Goal: Task Accomplishment & Management: Use online tool/utility

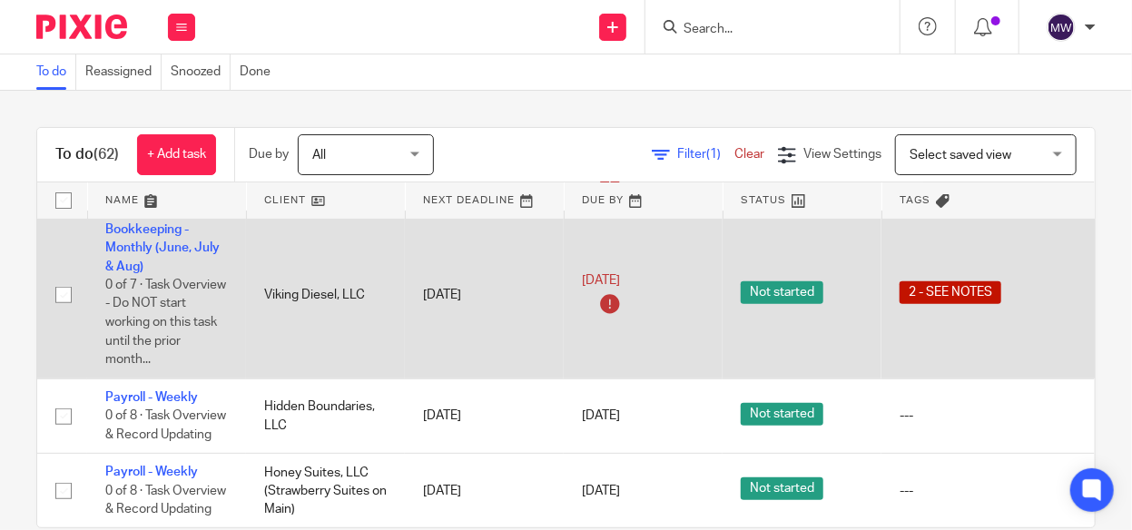
scroll to position [363, 0]
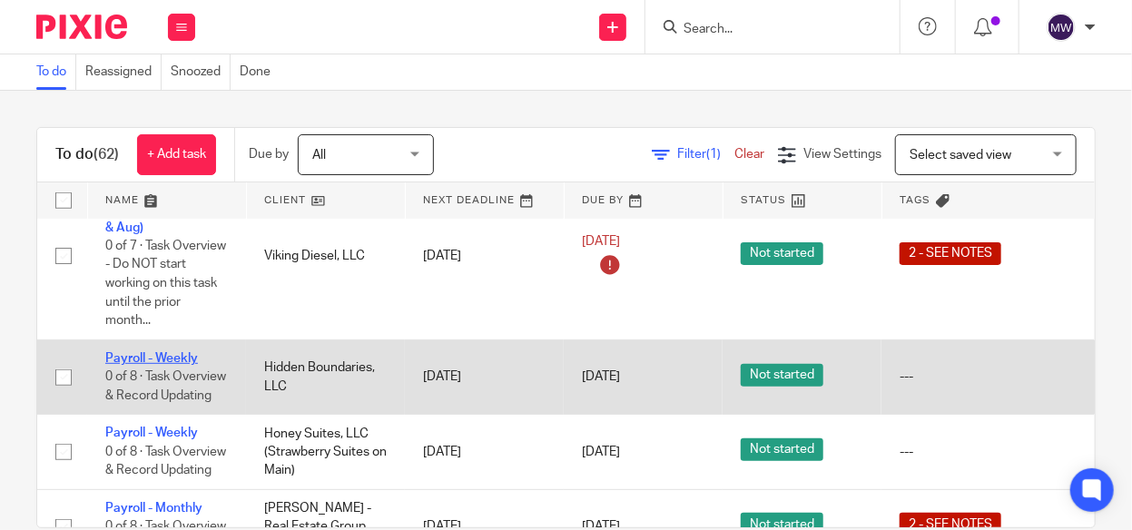
click at [173, 342] on link "Payroll - Weekly" at bounding box center [151, 358] width 93 height 13
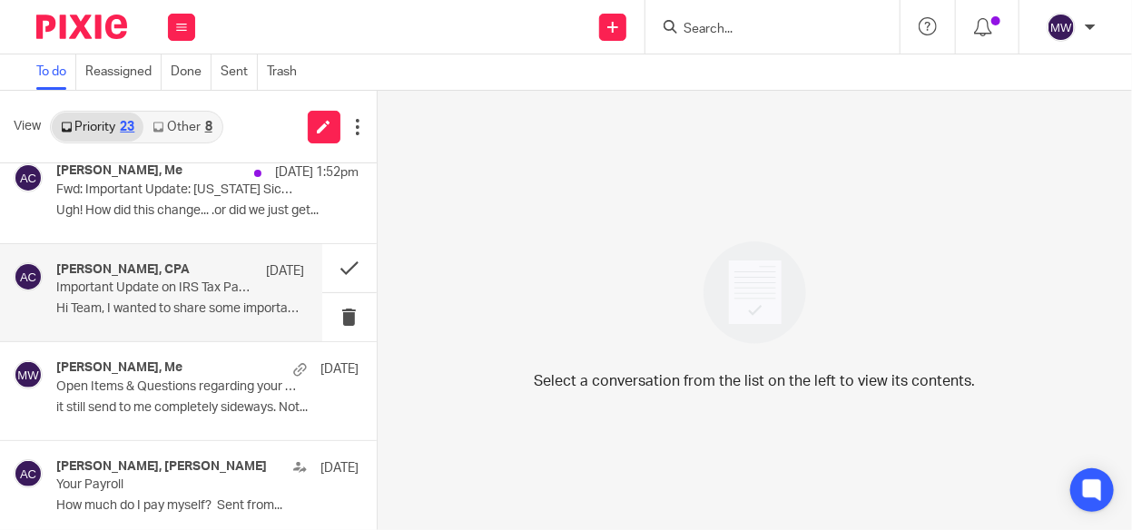
scroll to position [272, 0]
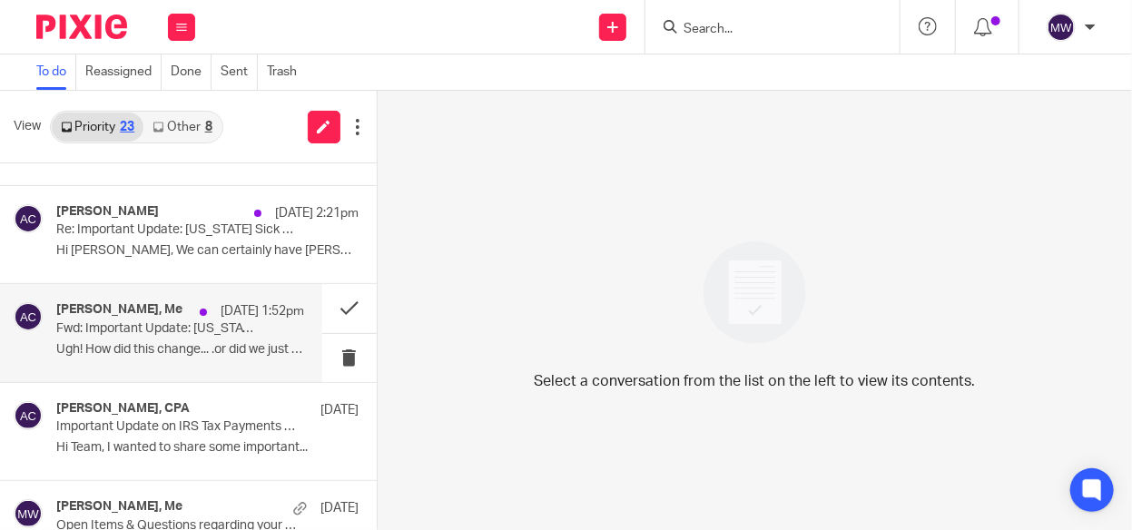
click at [168, 343] on p "Ugh! How did this change... .or did we just get..." at bounding box center [180, 349] width 248 height 15
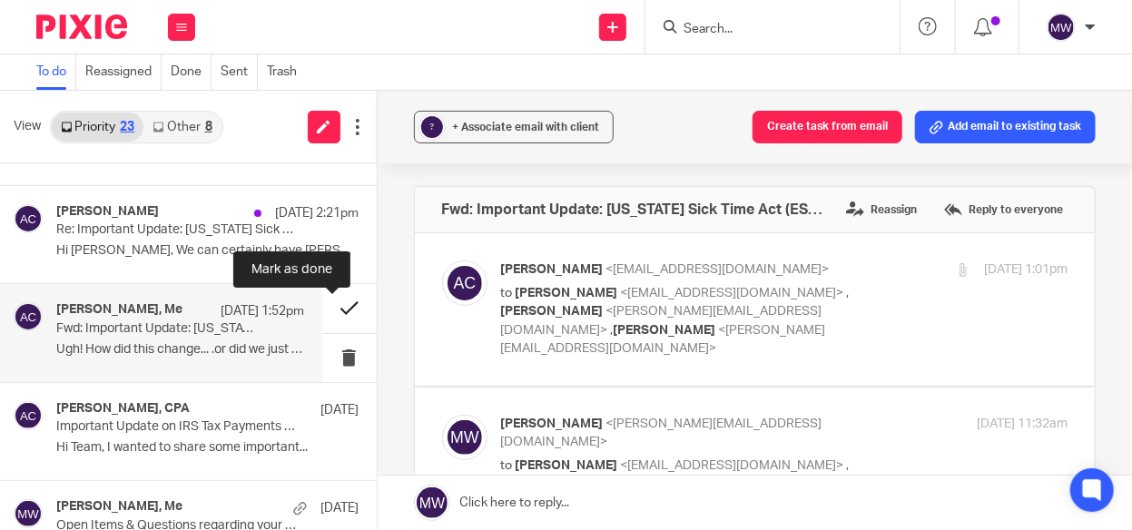
scroll to position [182, 0]
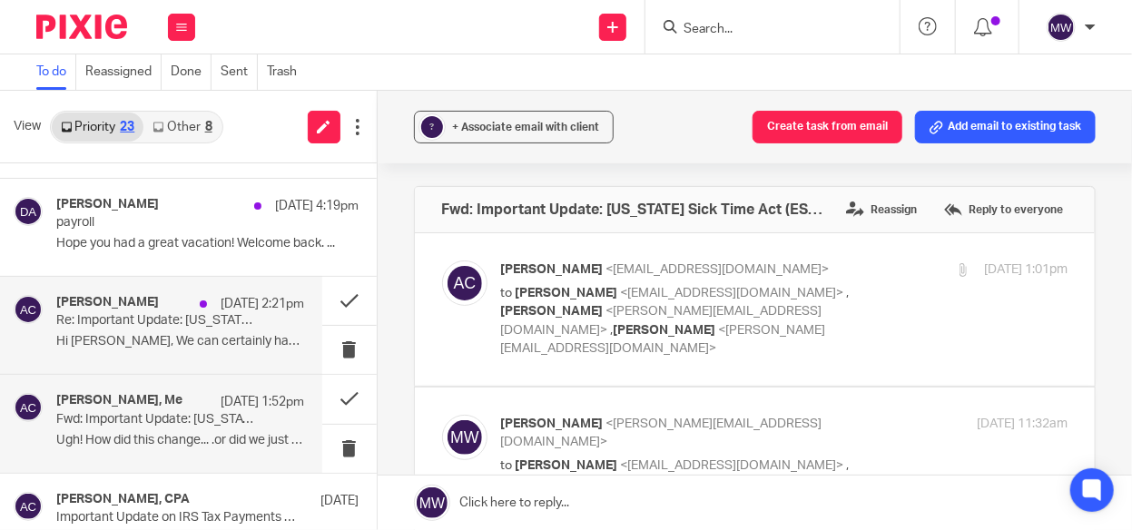
click at [203, 340] on p "Hi Rebecca, We can certainly have Melissa go..." at bounding box center [180, 341] width 248 height 15
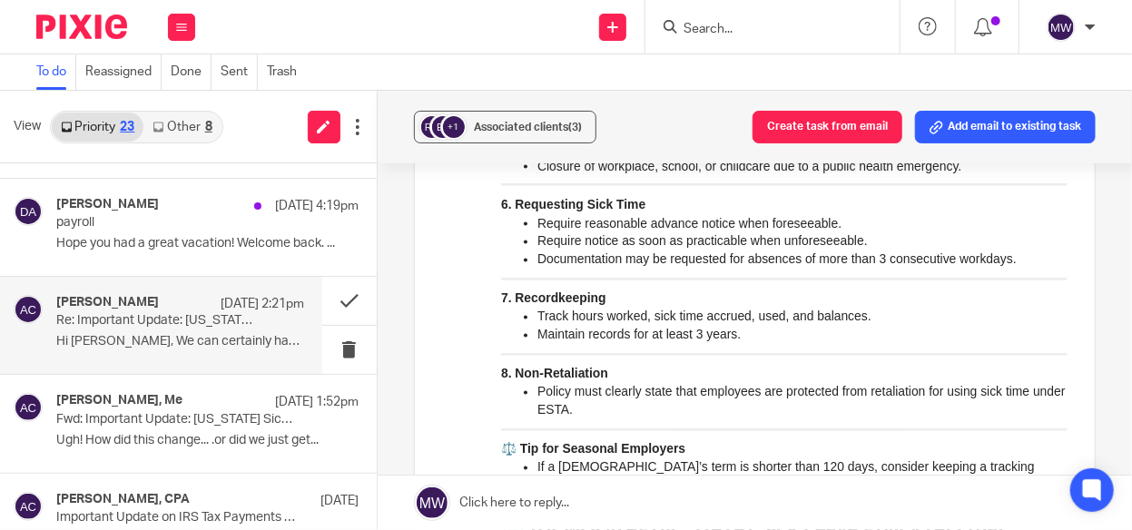
scroll to position [1452, 0]
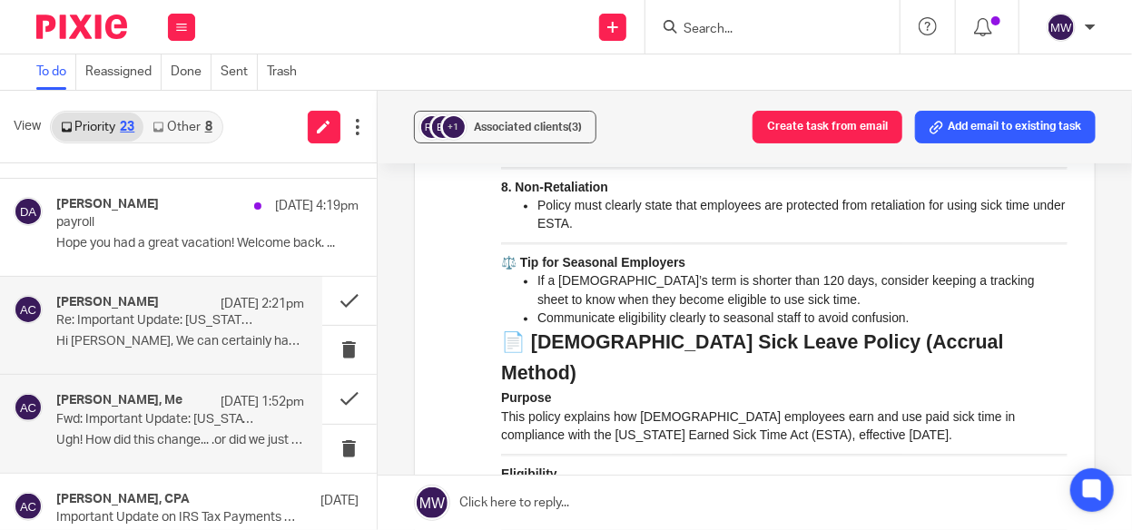
click at [235, 421] on p "Fwd: Important Update: Michigan Sick Time Act (ESTA) for Small Employers – Effe…" at bounding box center [155, 419] width 198 height 15
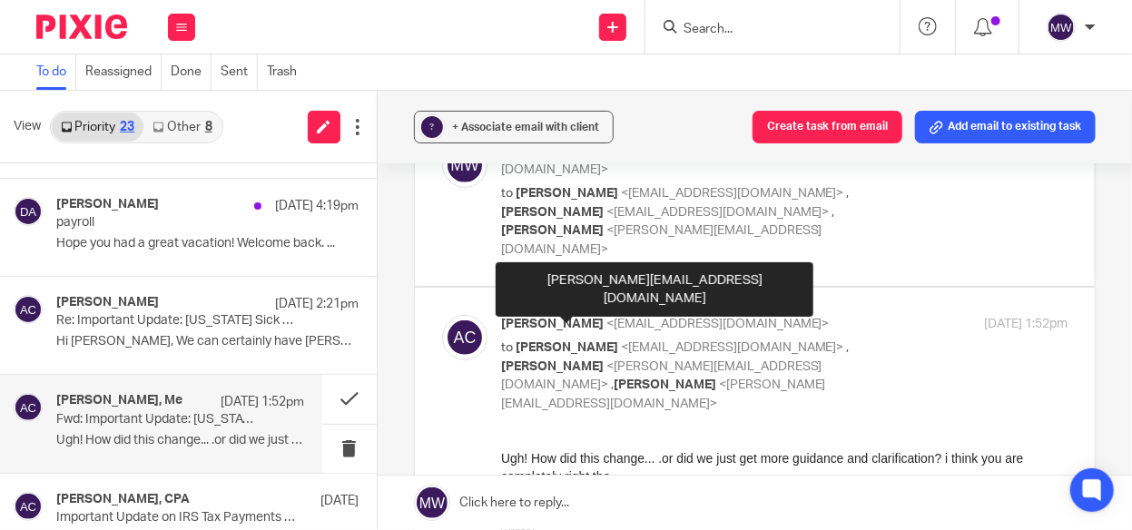
scroll to position [363, 0]
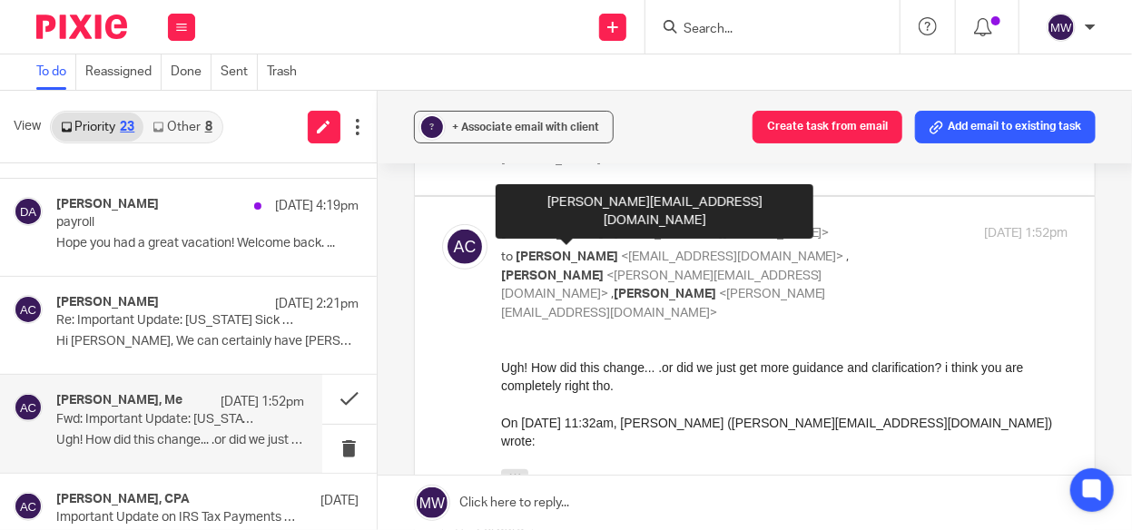
click at [504, 469] on button "button" at bounding box center [513, 476] width 27 height 15
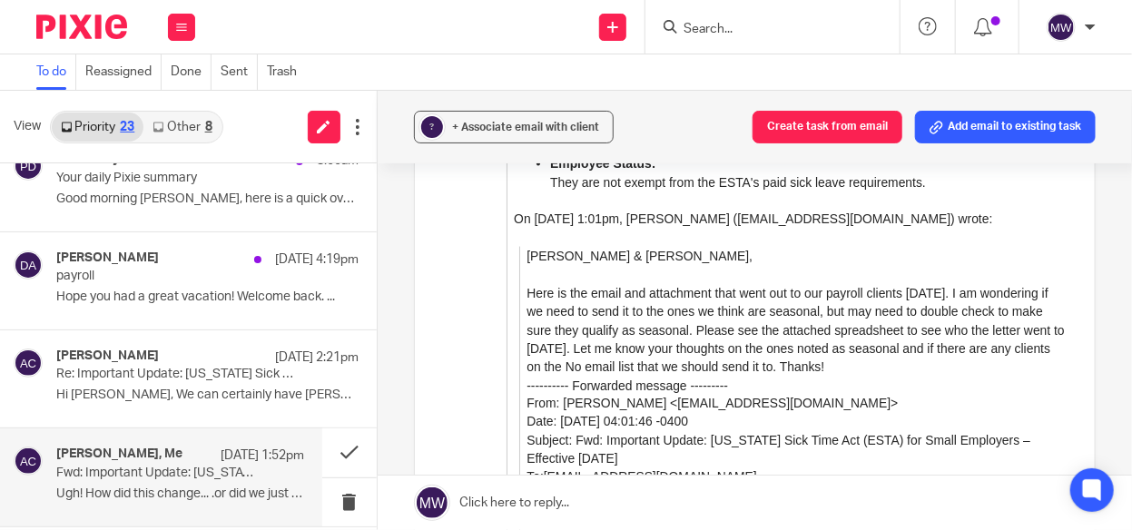
scroll to position [91, 0]
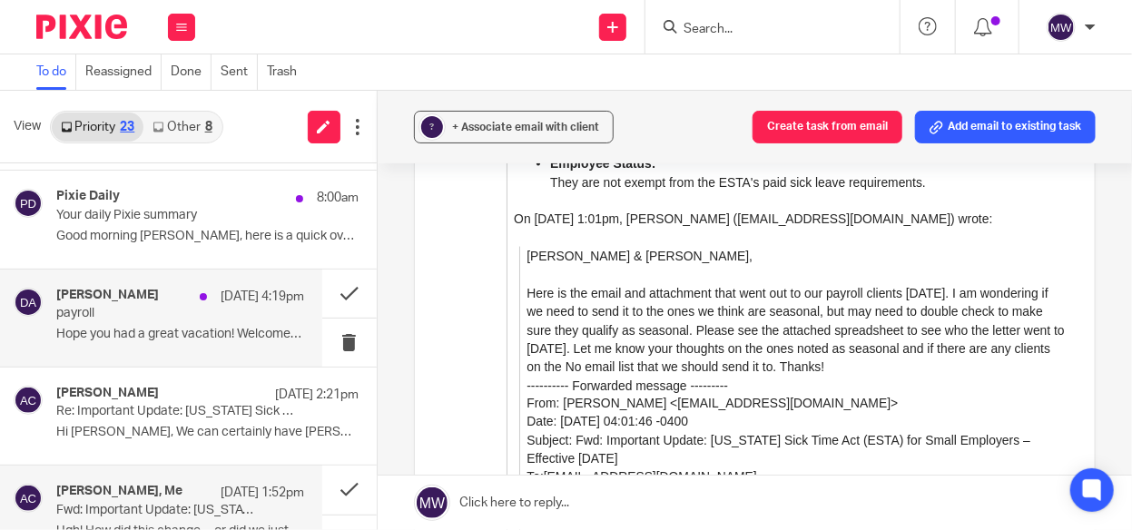
click at [188, 320] on p "payroll" at bounding box center [155, 313] width 198 height 15
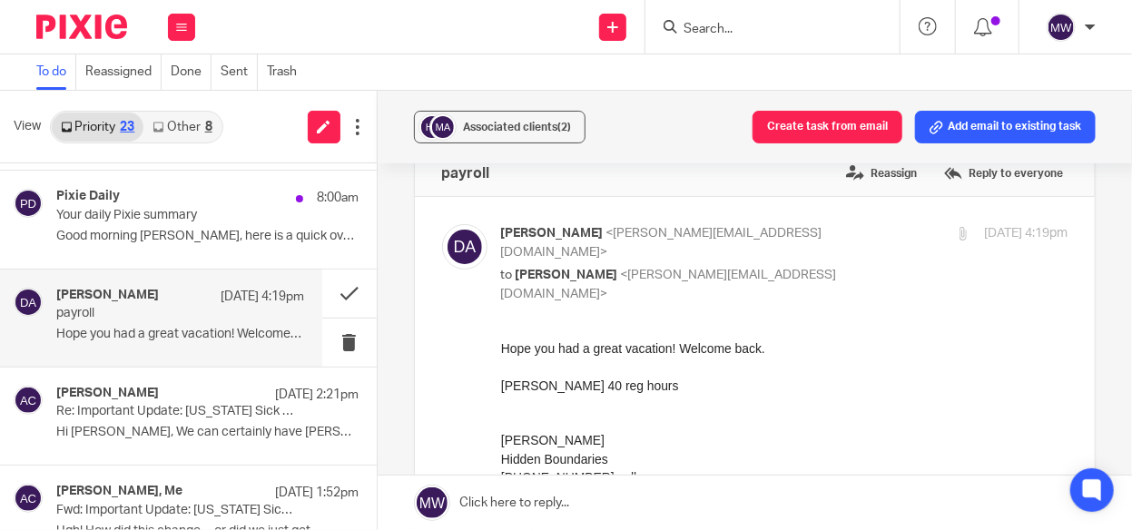
scroll to position [0, 0]
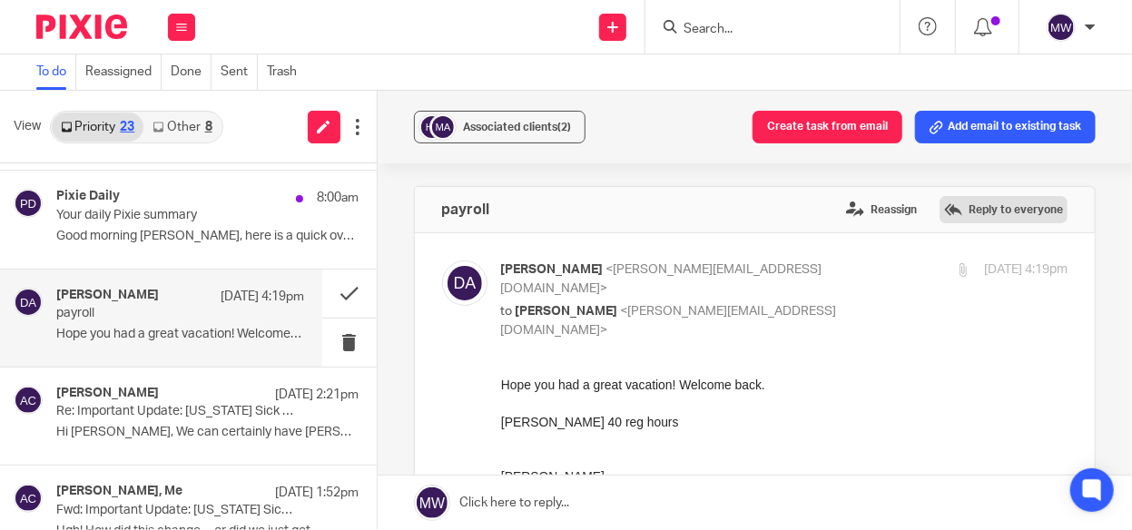
click at [1003, 210] on label "Reply to everyone" at bounding box center [1004, 209] width 128 height 27
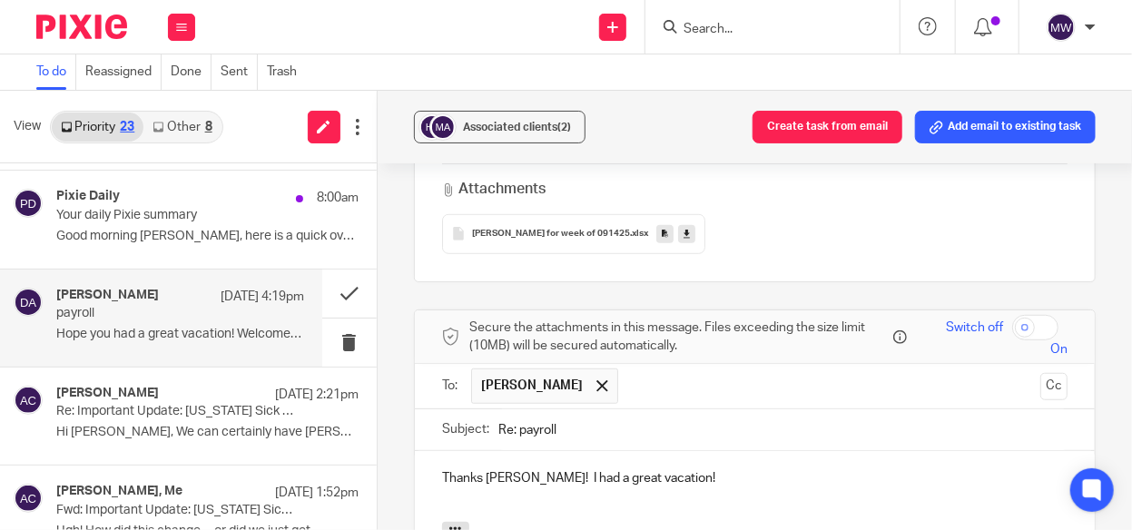
scroll to position [625, 0]
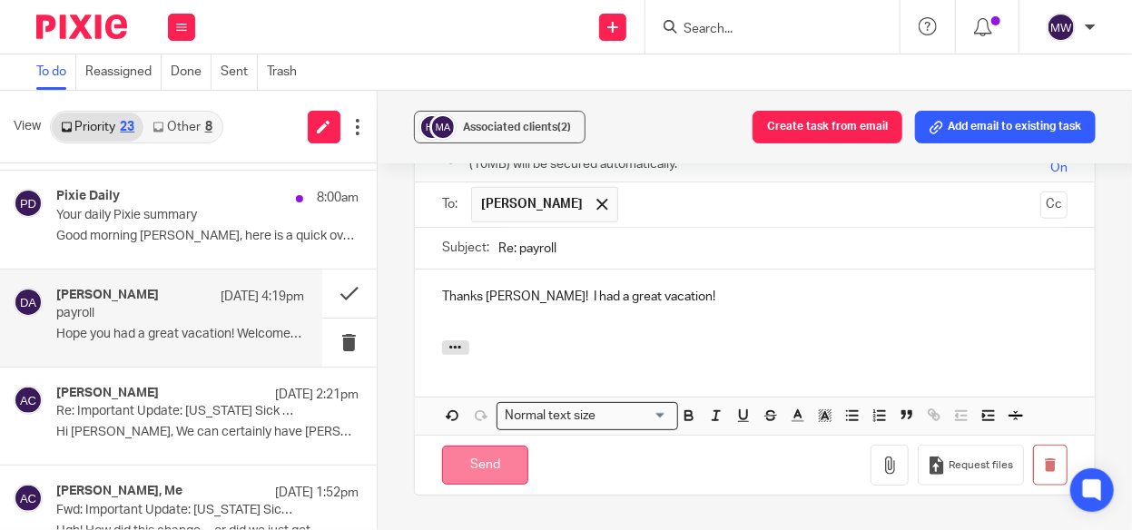
click at [486, 446] on input "Send" at bounding box center [485, 465] width 86 height 39
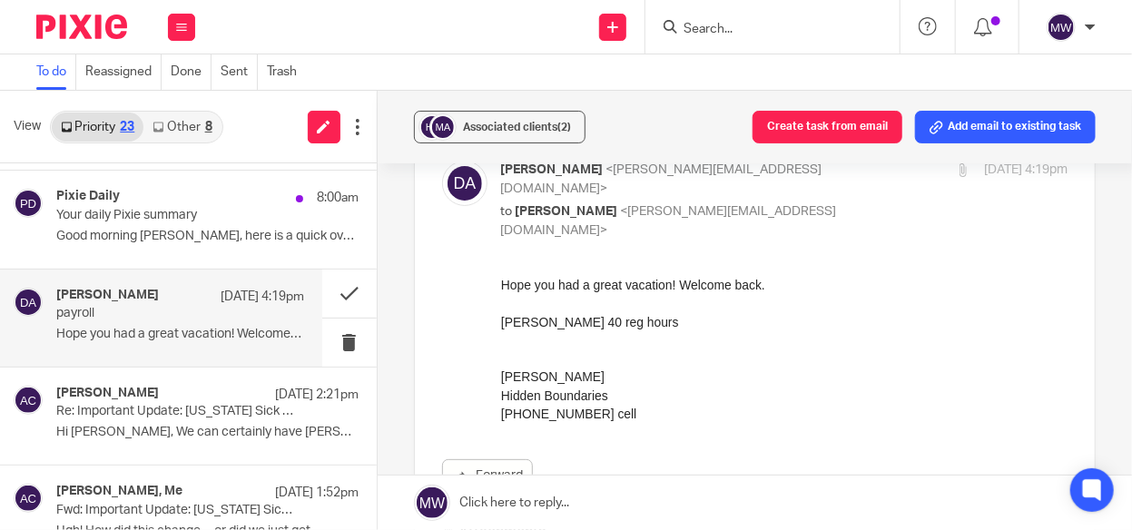
scroll to position [182, 0]
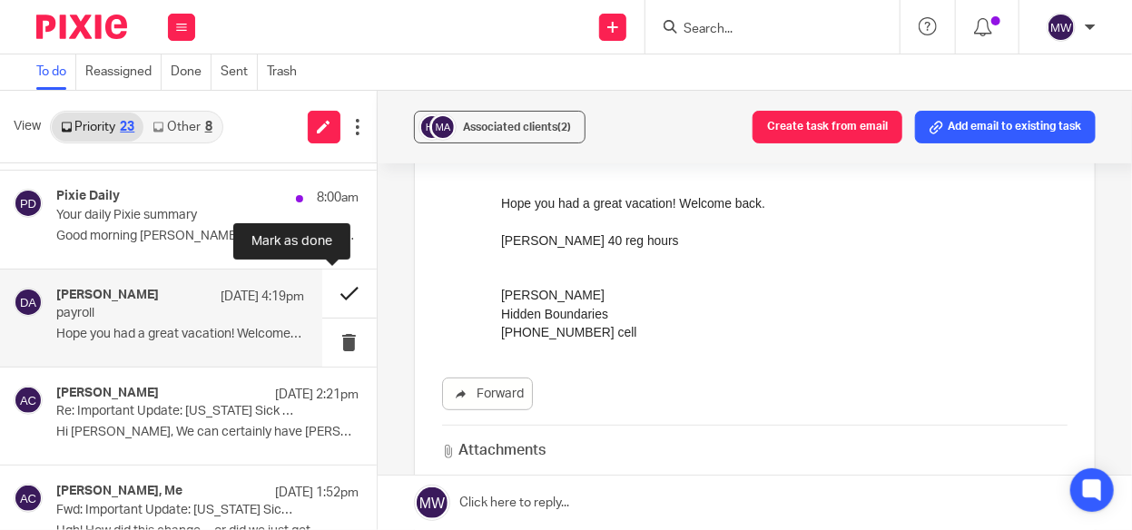
click at [338, 290] on button at bounding box center [349, 294] width 54 height 48
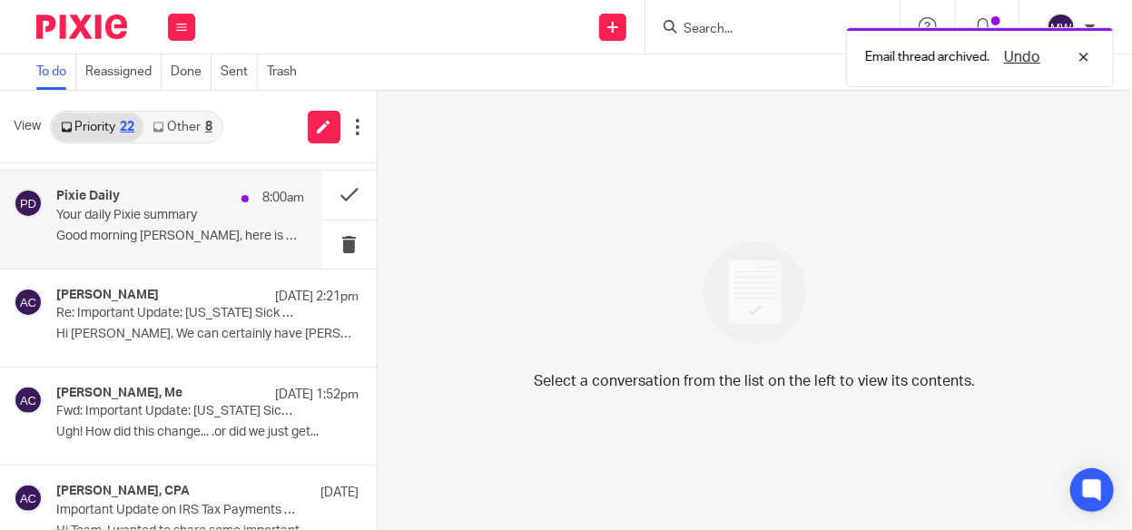
click at [188, 208] on p "Your daily Pixie summary" at bounding box center [155, 215] width 198 height 15
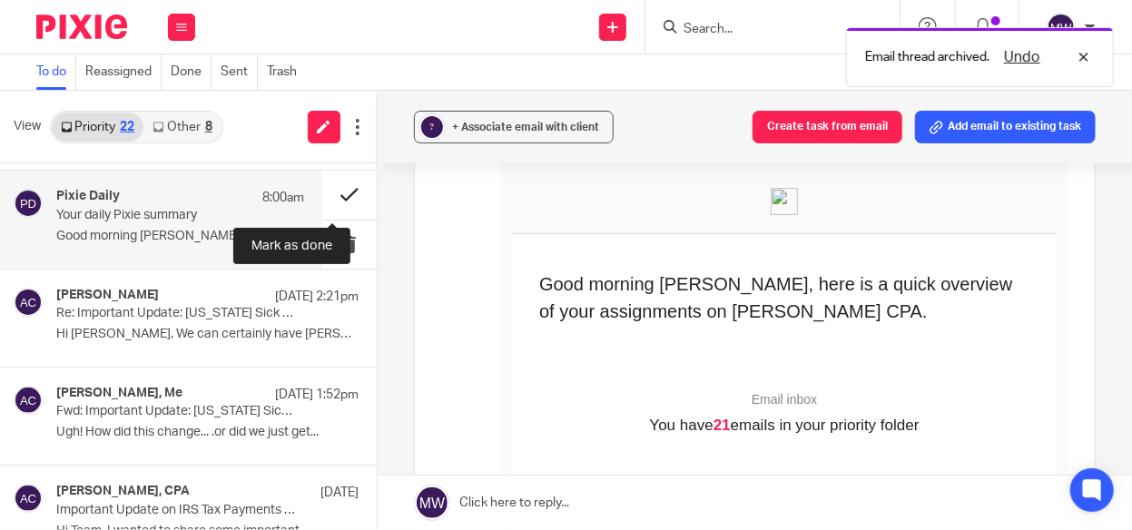
click at [334, 194] on button at bounding box center [349, 195] width 54 height 48
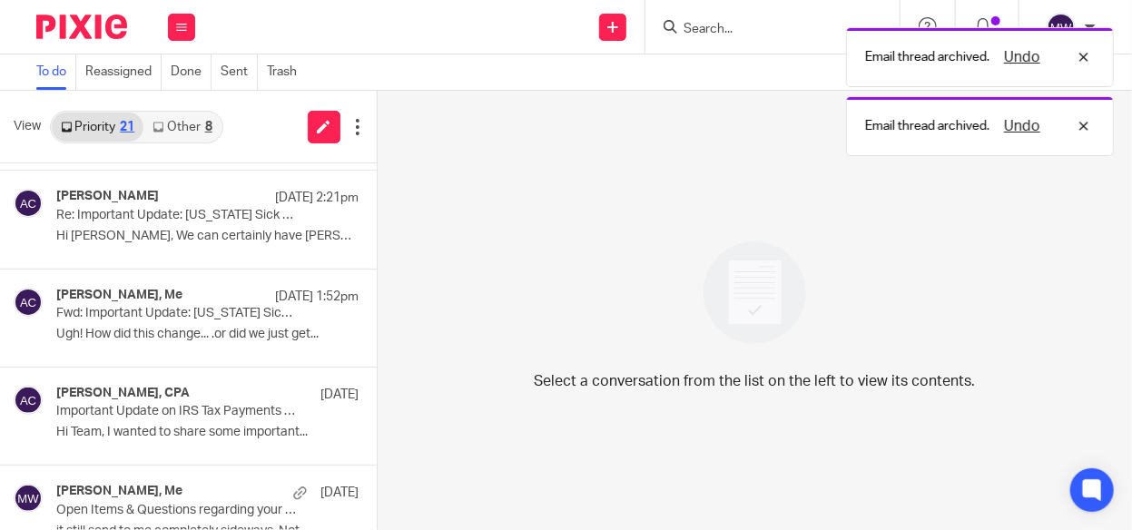
click at [206, 126] on div "8" at bounding box center [208, 127] width 7 height 13
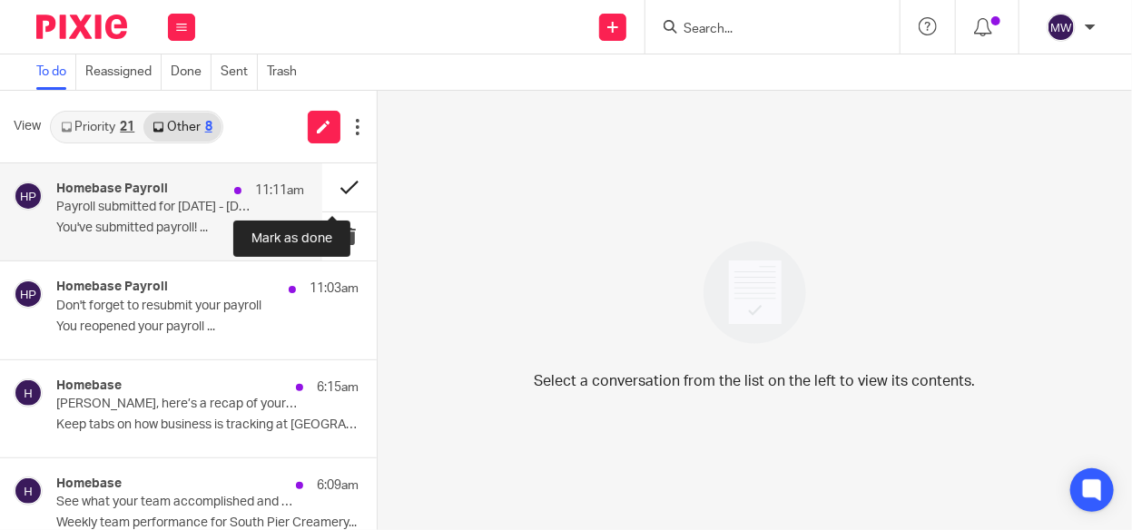
click at [334, 186] on button at bounding box center [349, 187] width 54 height 48
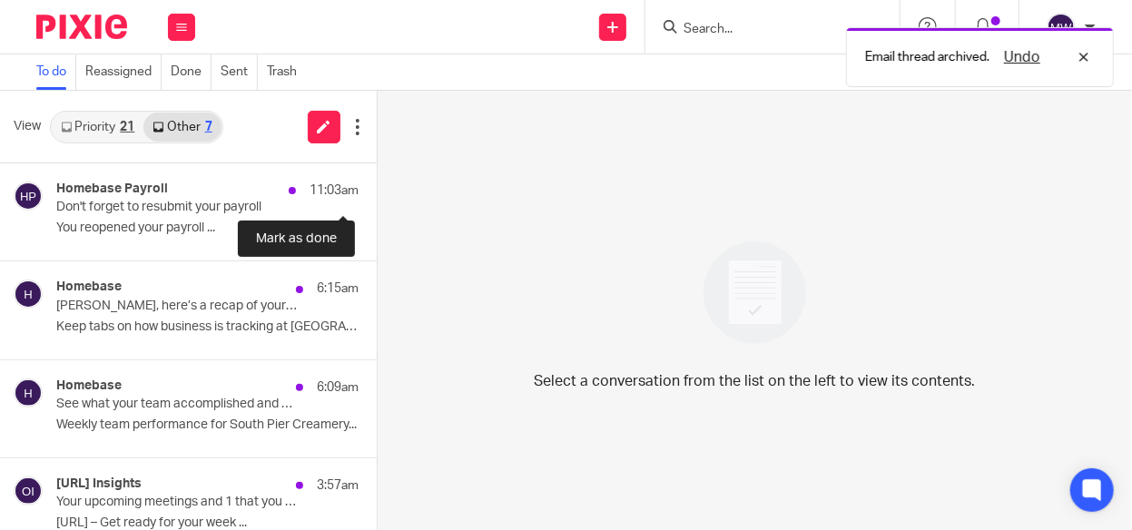
click at [377, 186] on button at bounding box center [384, 187] width 15 height 48
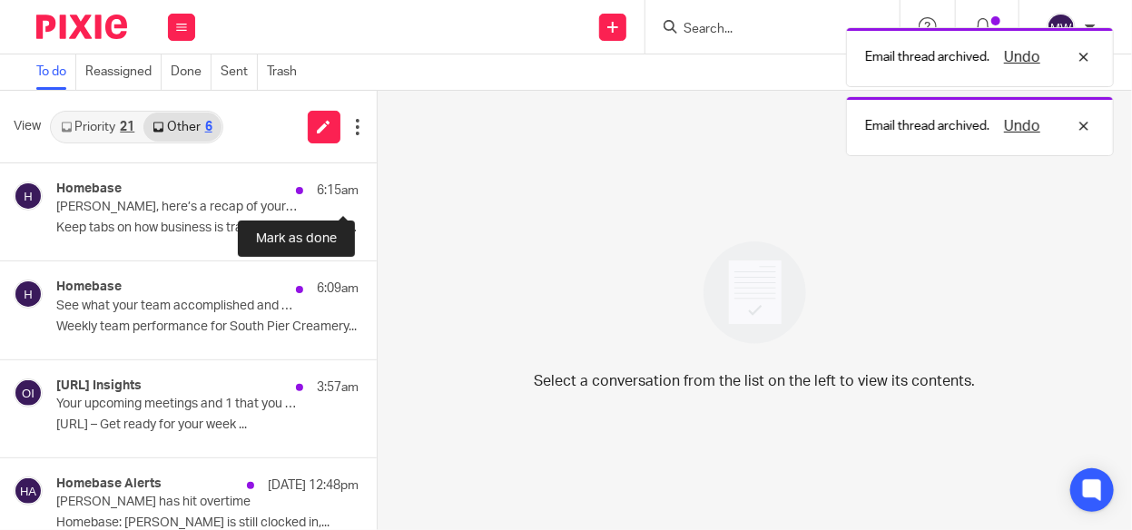
click at [377, 186] on button at bounding box center [384, 187] width 15 height 48
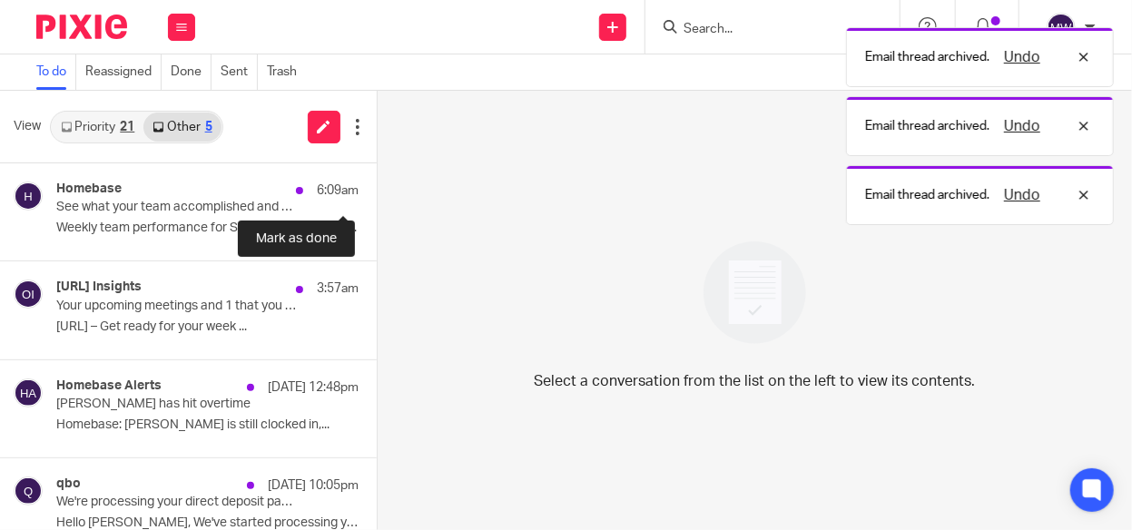
click at [377, 186] on button at bounding box center [384, 187] width 15 height 48
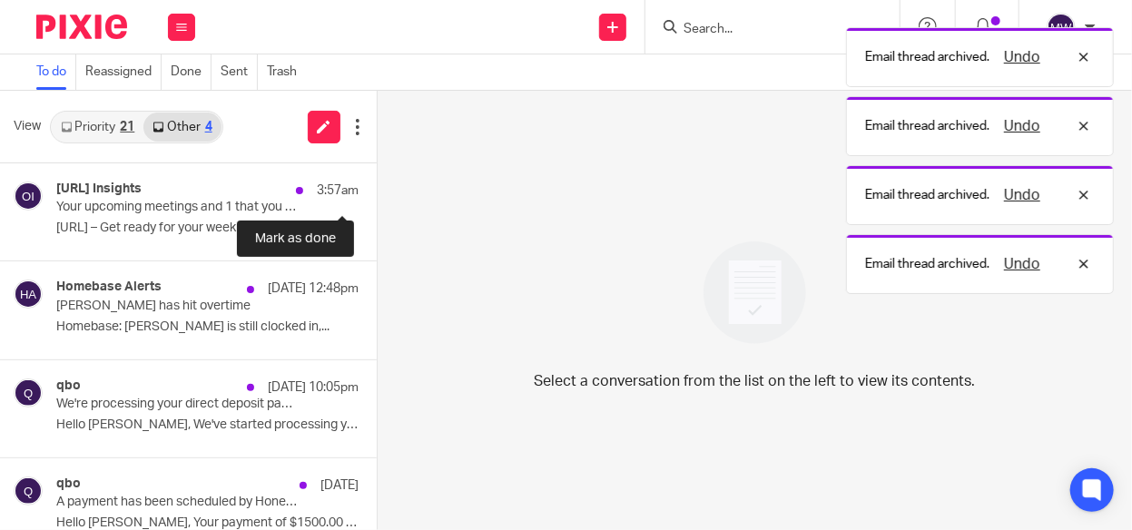
click at [377, 186] on button at bounding box center [384, 187] width 15 height 48
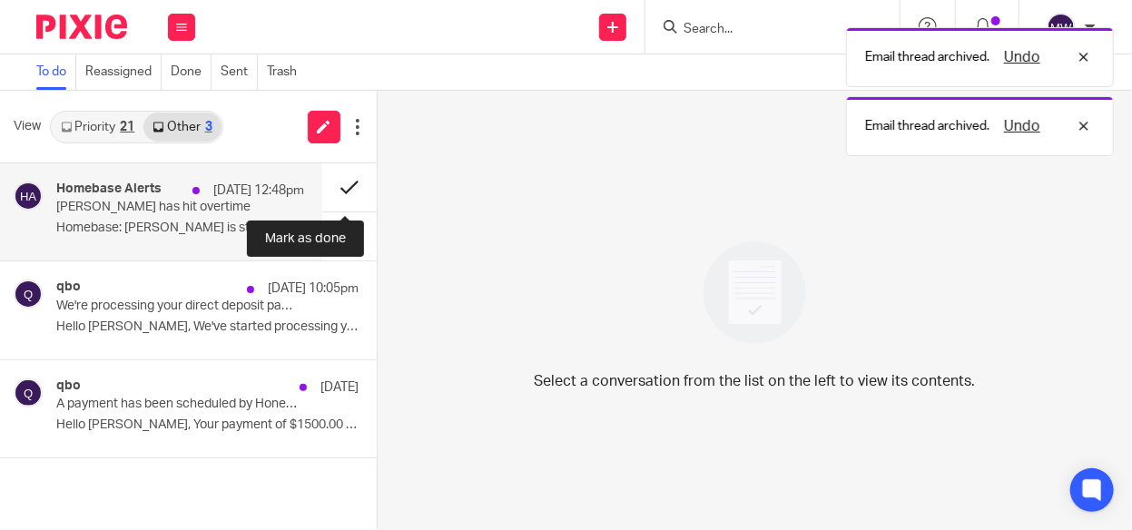
click at [343, 192] on button at bounding box center [349, 187] width 54 height 48
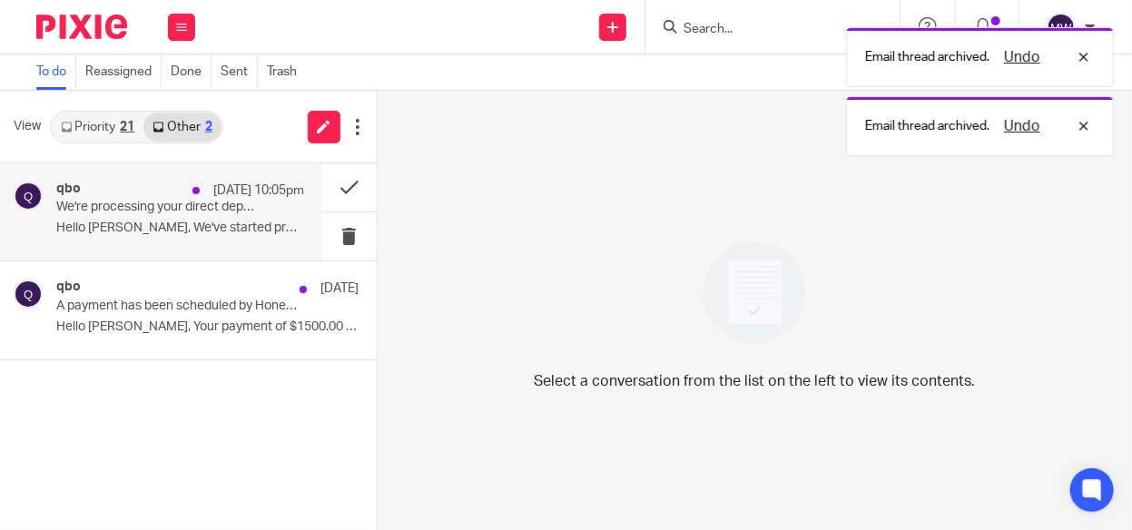
click at [156, 221] on p "Hello Melissa, We've started processing your..." at bounding box center [180, 228] width 248 height 15
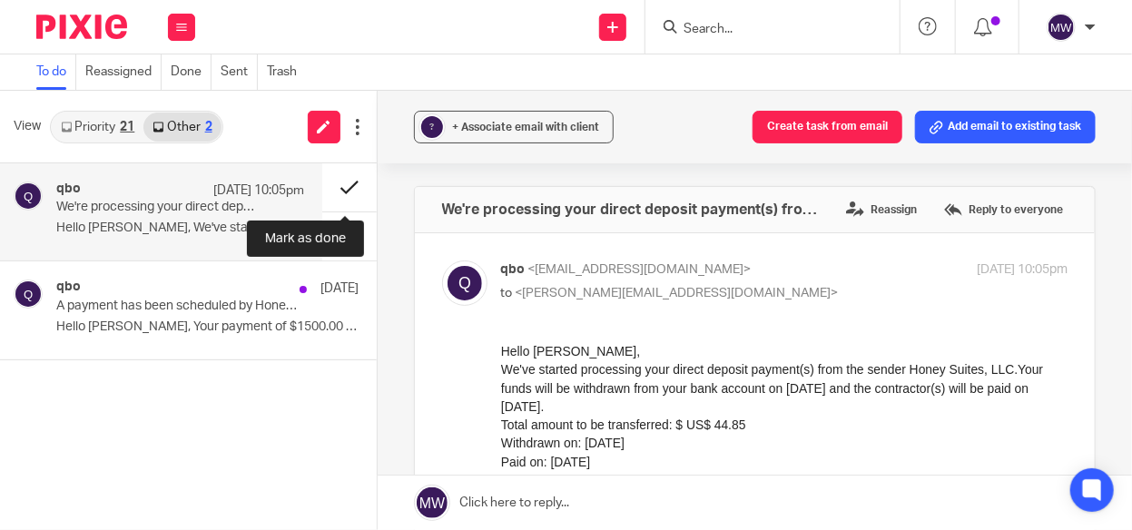
click at [351, 187] on button at bounding box center [349, 187] width 54 height 48
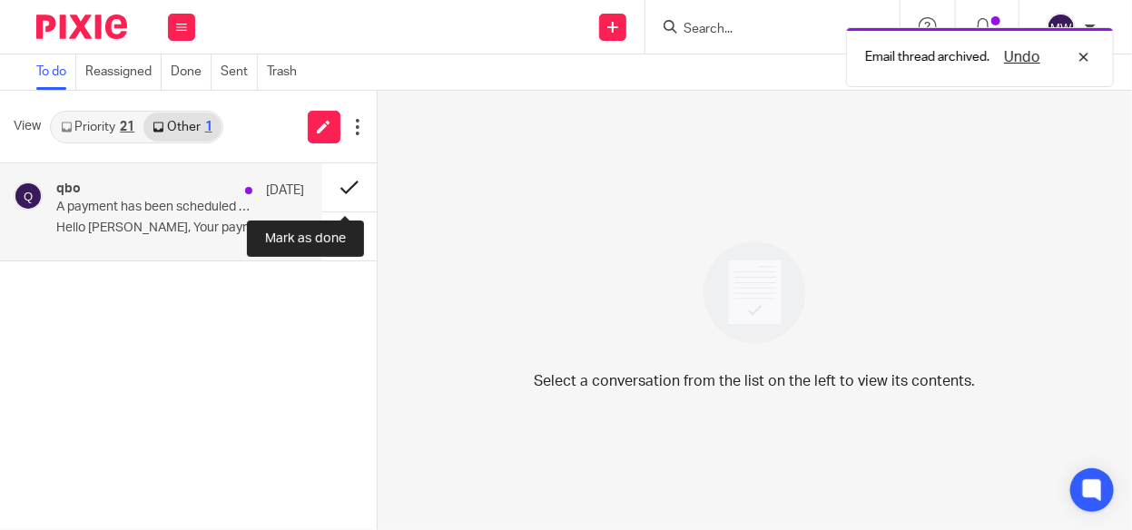
click at [342, 175] on button at bounding box center [349, 187] width 54 height 48
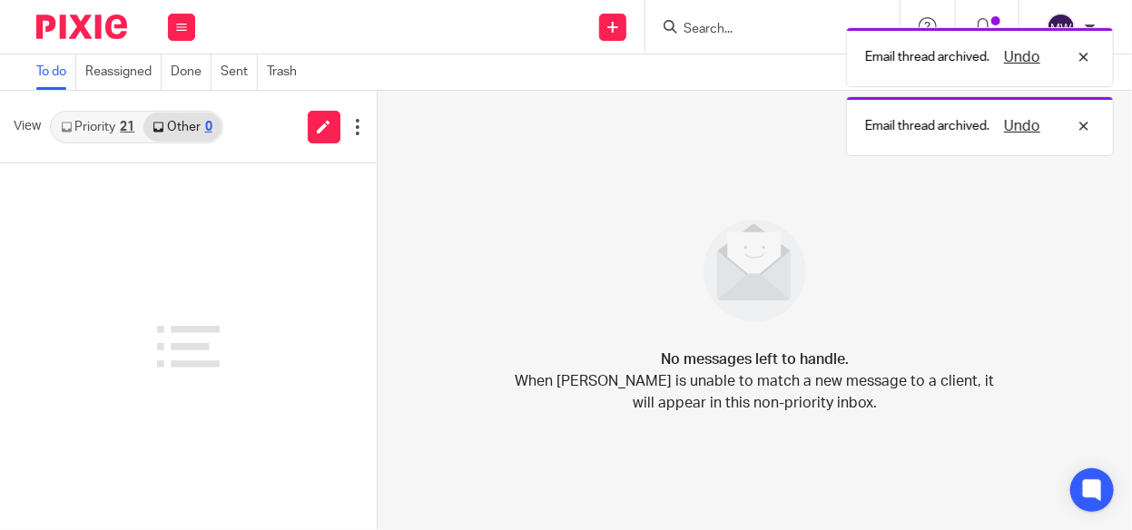
click at [127, 131] on div "21" at bounding box center [127, 127] width 15 height 13
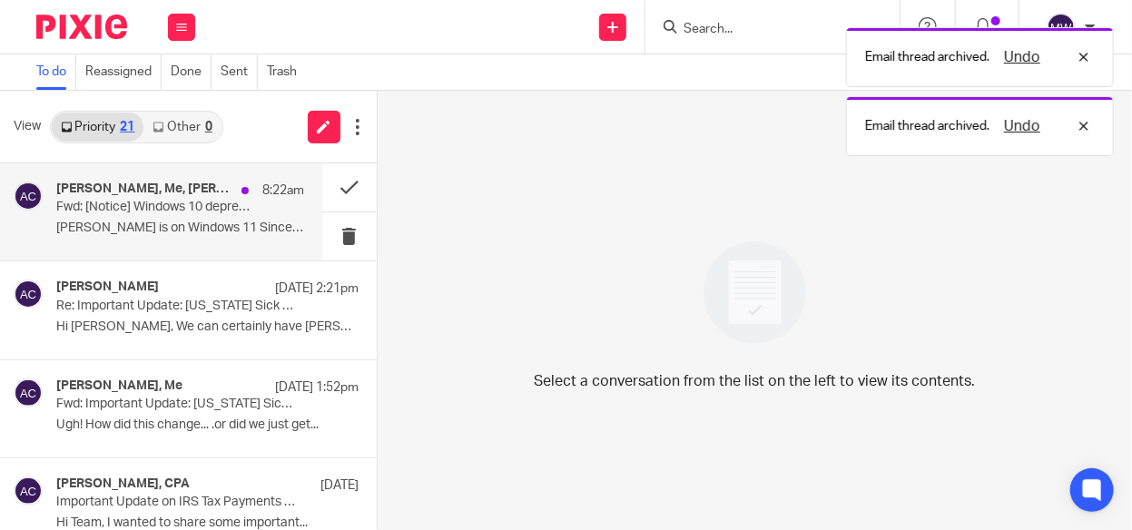
click at [168, 204] on p "Fwd: [Notice] Windows 10 deprecation on October 14" at bounding box center [155, 207] width 198 height 15
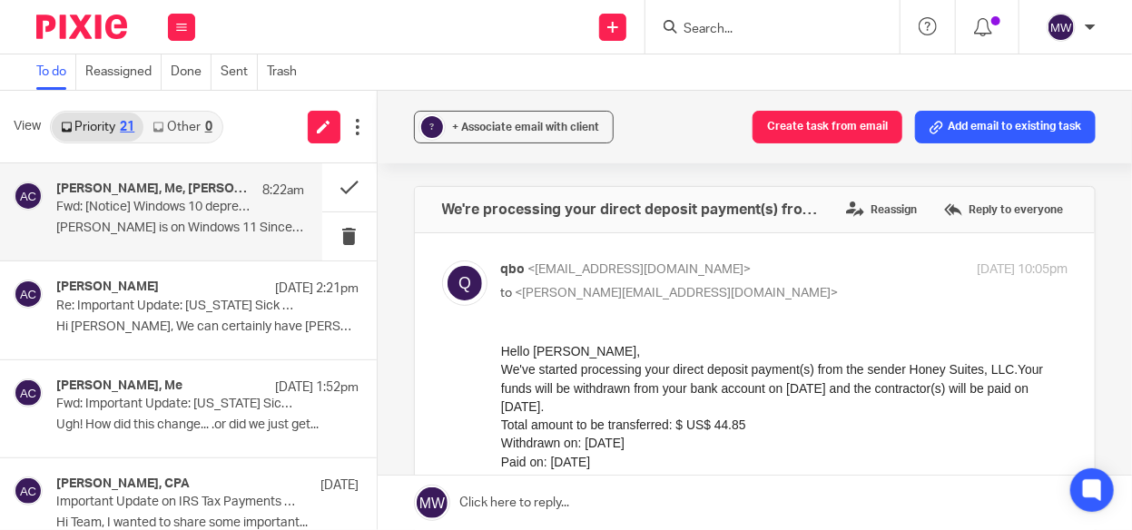
click at [220, 216] on div "Kelly Salmon, Me, Sarah Ebert, Gabby Hallatschek, Donna Ferguson, Amy L Corfixs…" at bounding box center [180, 212] width 248 height 61
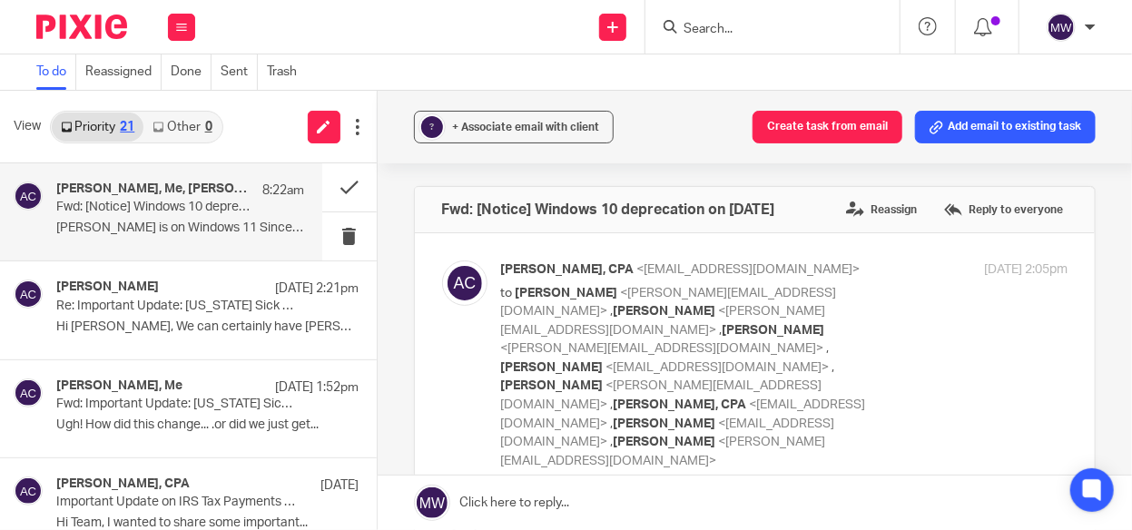
click at [235, 216] on div "Kelly Salmon, Me, Sarah Ebert, Gabby Hallatschek, Donna Ferguson, Amy L Corfixs…" at bounding box center [180, 212] width 248 height 61
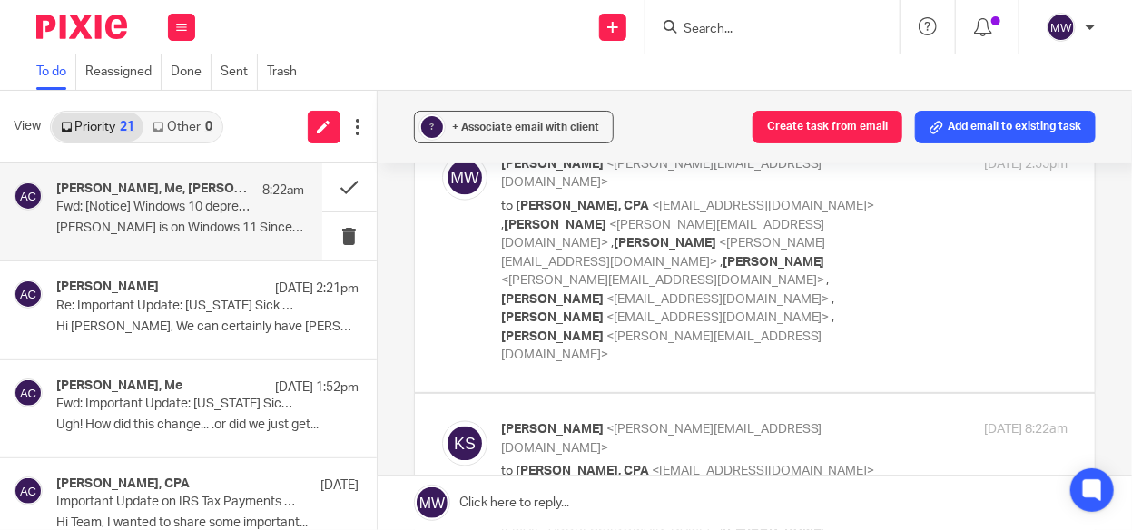
scroll to position [1180, 0]
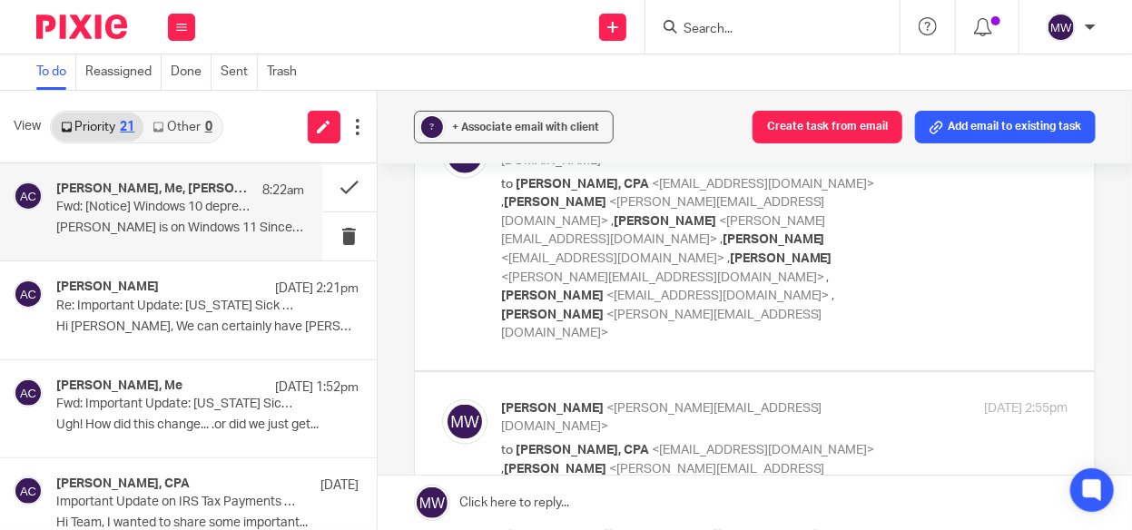
scroll to position [272, 0]
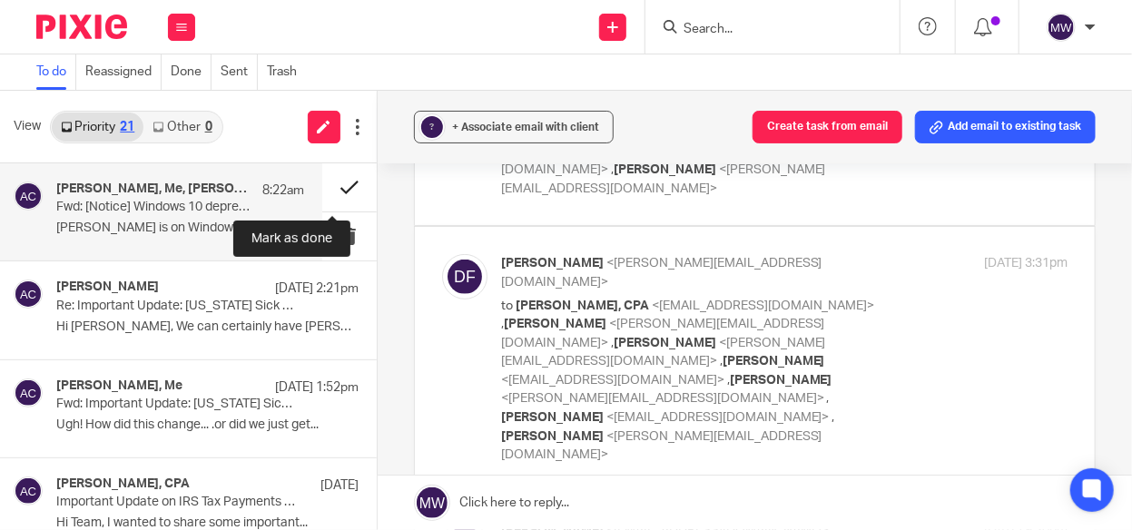
click at [332, 186] on button at bounding box center [349, 187] width 54 height 48
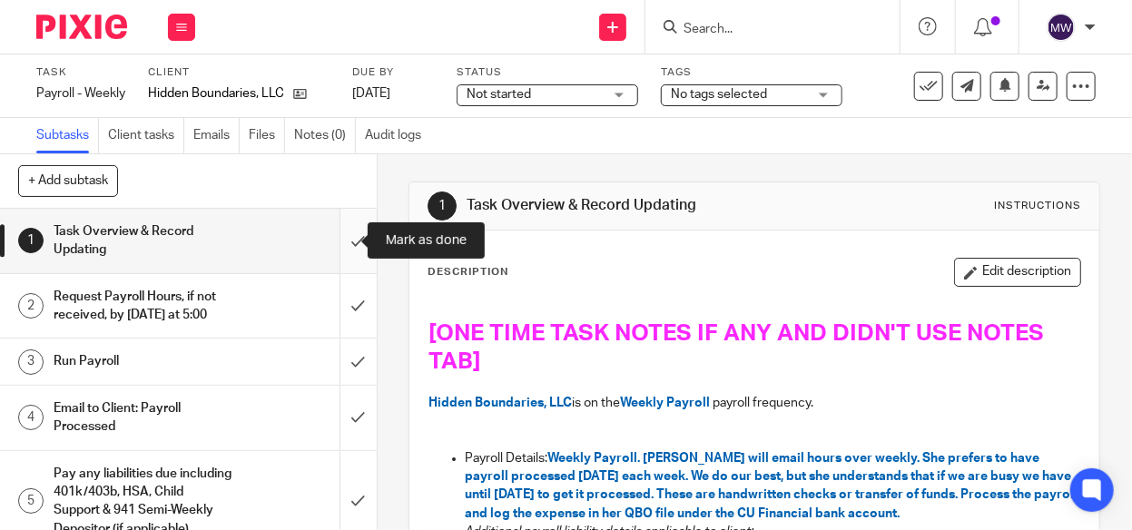
click at [339, 240] on input "submit" at bounding box center [188, 241] width 377 height 64
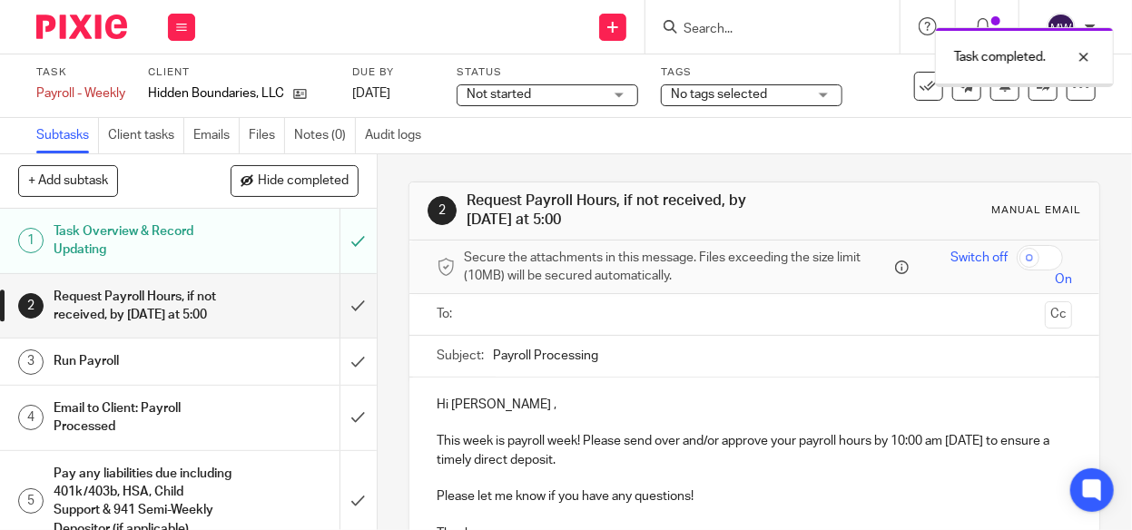
click at [339, 364] on input "submit" at bounding box center [188, 361] width 377 height 45
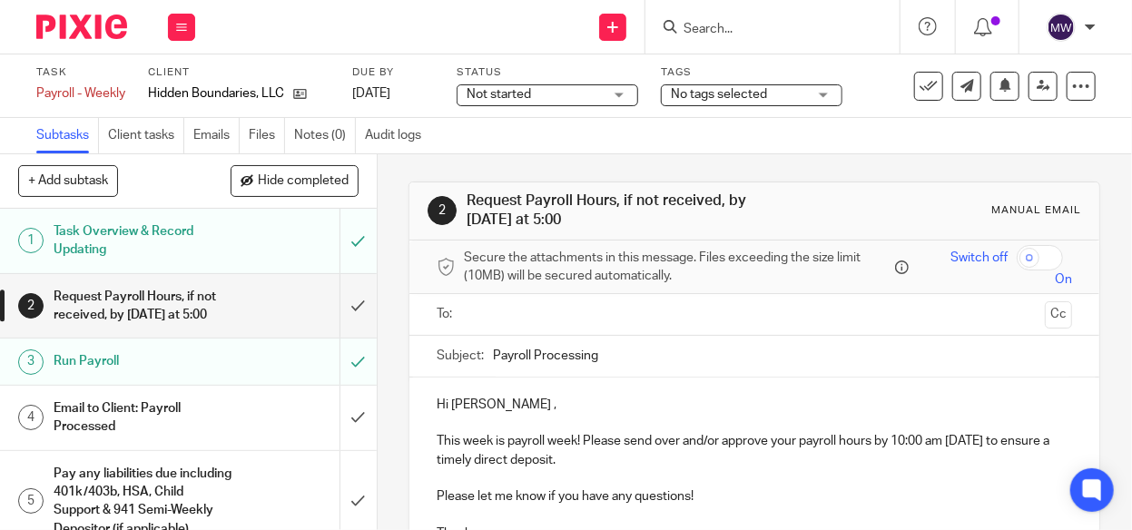
click at [271, 418] on div "Email to Client: Payroll Processed" at bounding box center [188, 418] width 268 height 46
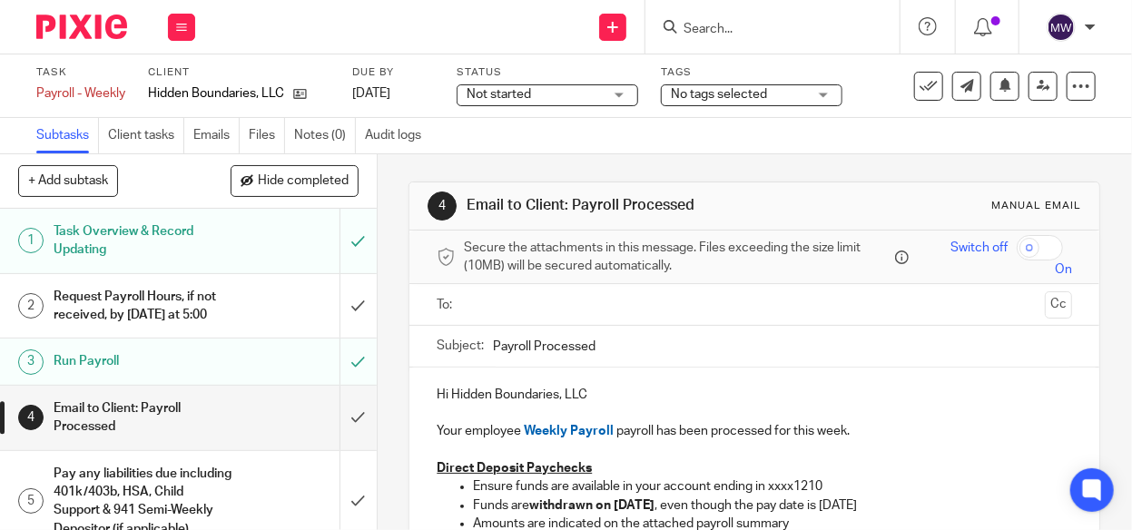
click at [494, 310] on input "text" at bounding box center [753, 304] width 567 height 21
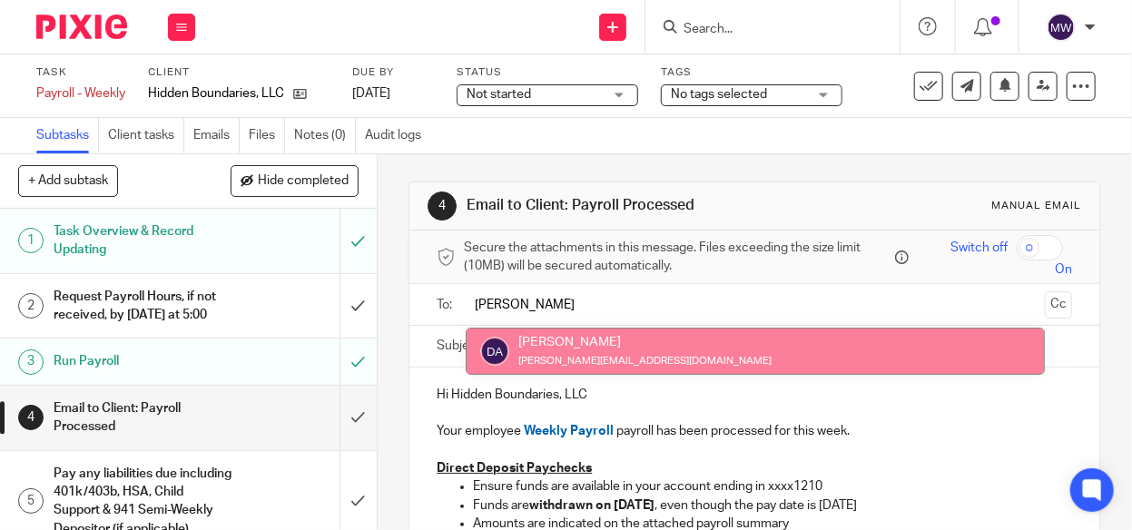
type input "dian"
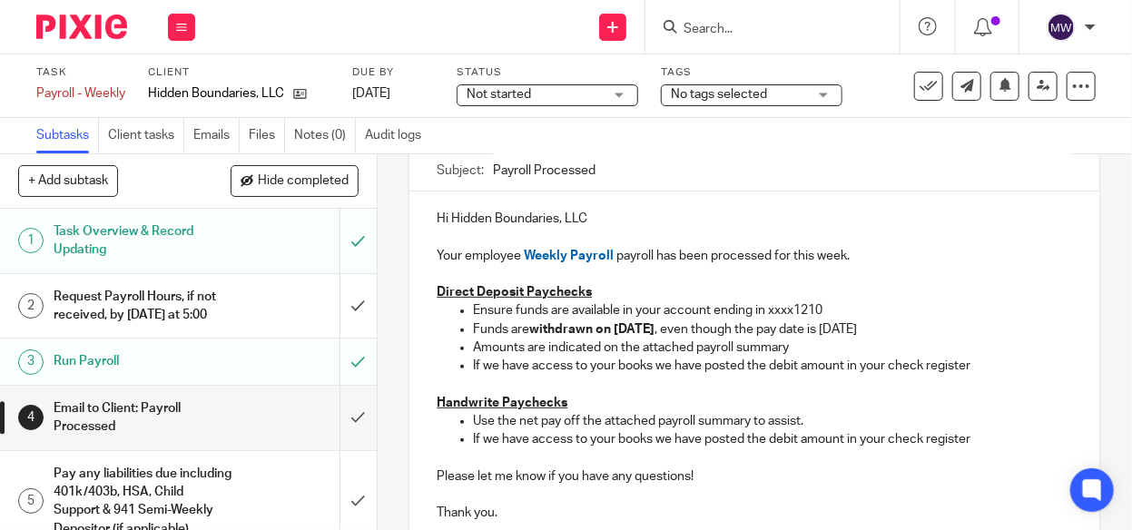
scroll to position [182, 0]
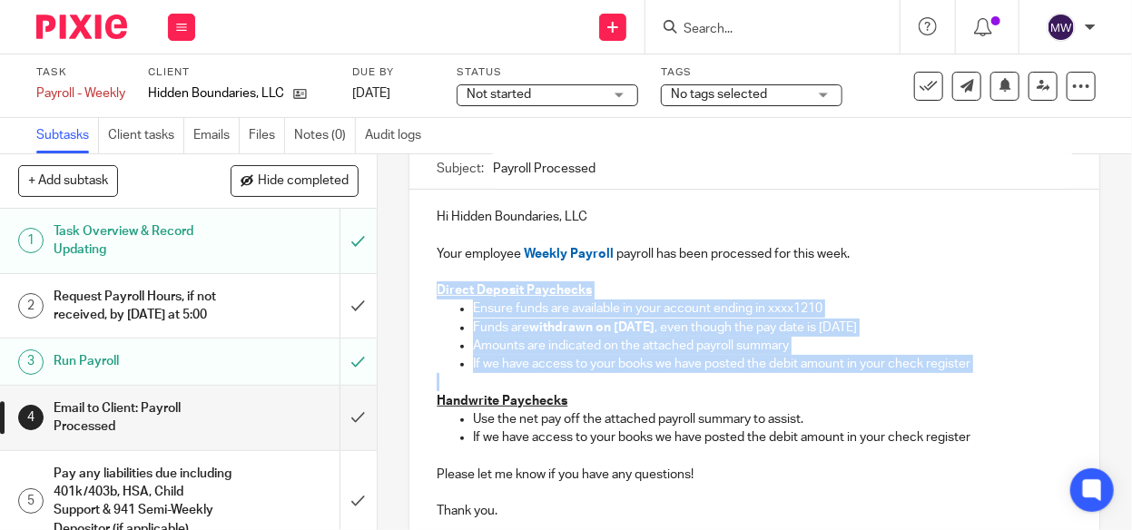
drag, startPoint x: 424, startPoint y: 286, endPoint x: 946, endPoint y: 374, distance: 529.3
click at [946, 374] on div "Hi Hidden Boundaries, LLC Your employee Weekly Payroll payroll has been process…" at bounding box center [754, 362] width 690 height 345
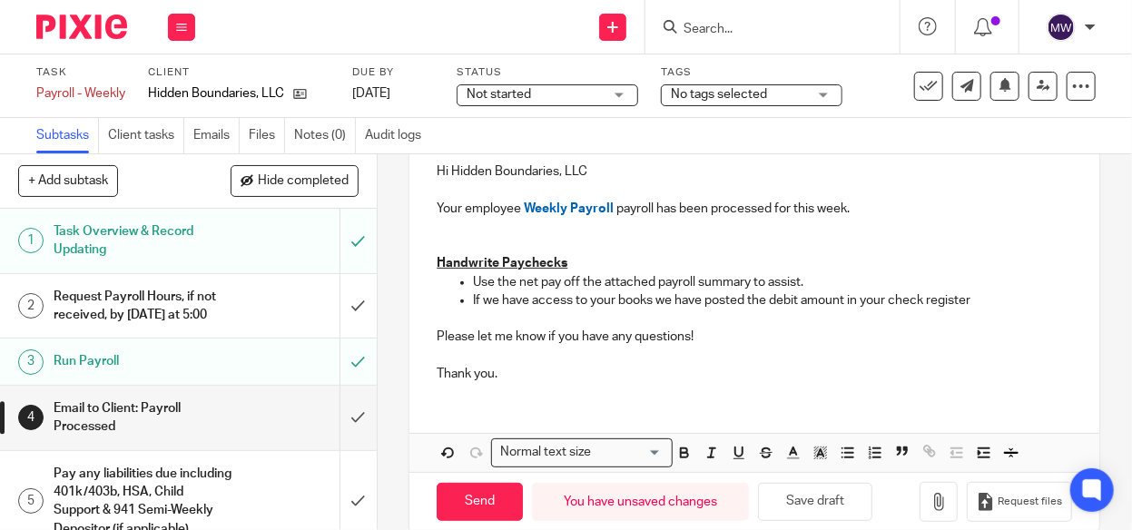
scroll to position [251, 0]
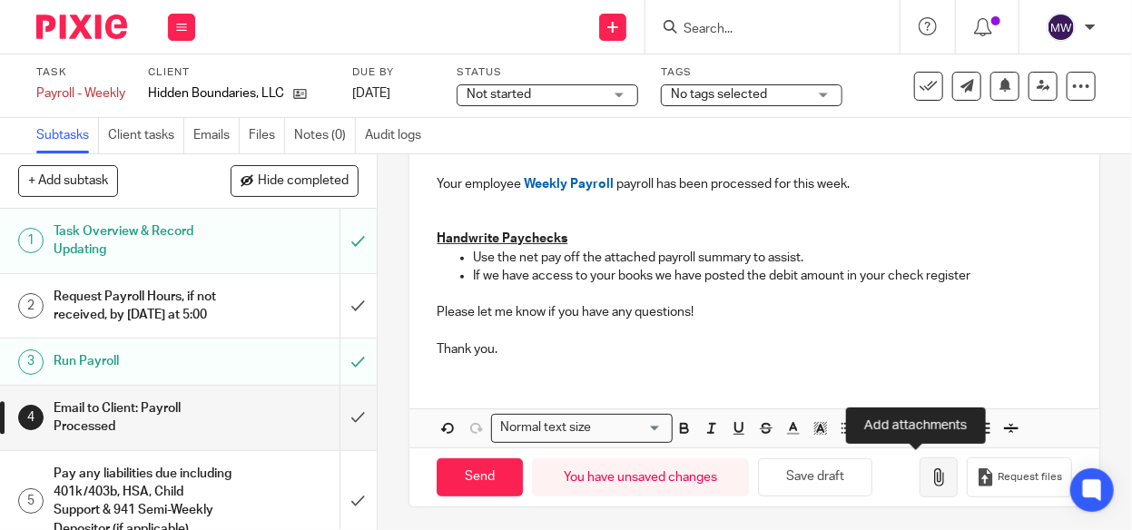
click at [930, 468] on icon "button" at bounding box center [939, 477] width 18 height 18
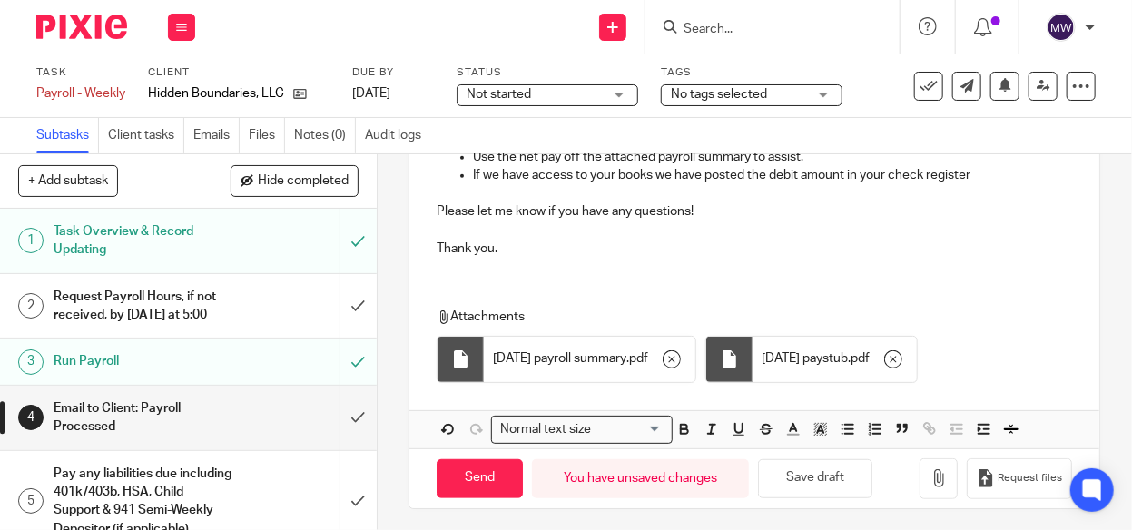
scroll to position [353, 0]
click at [495, 473] on input "Send" at bounding box center [480, 477] width 86 height 39
type input "Sent"
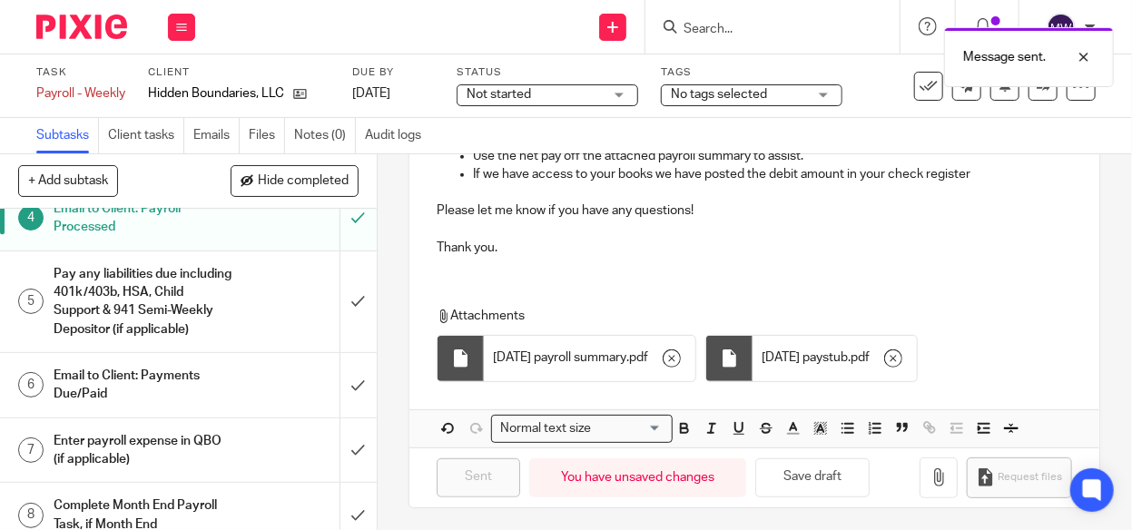
scroll to position [233, 0]
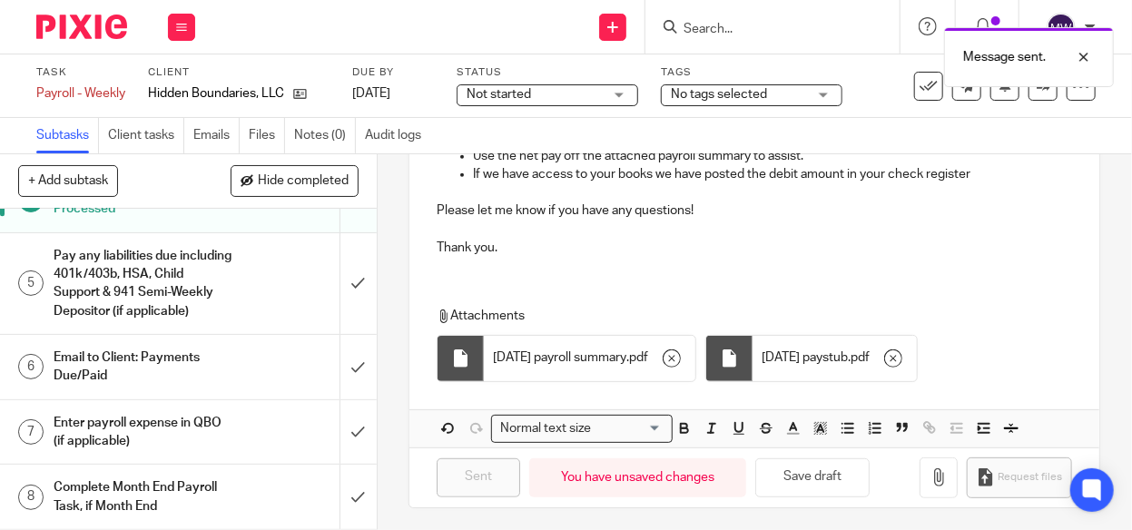
click at [231, 427] on div "Enter payroll expense in QBO (if applicable)" at bounding box center [188, 432] width 268 height 46
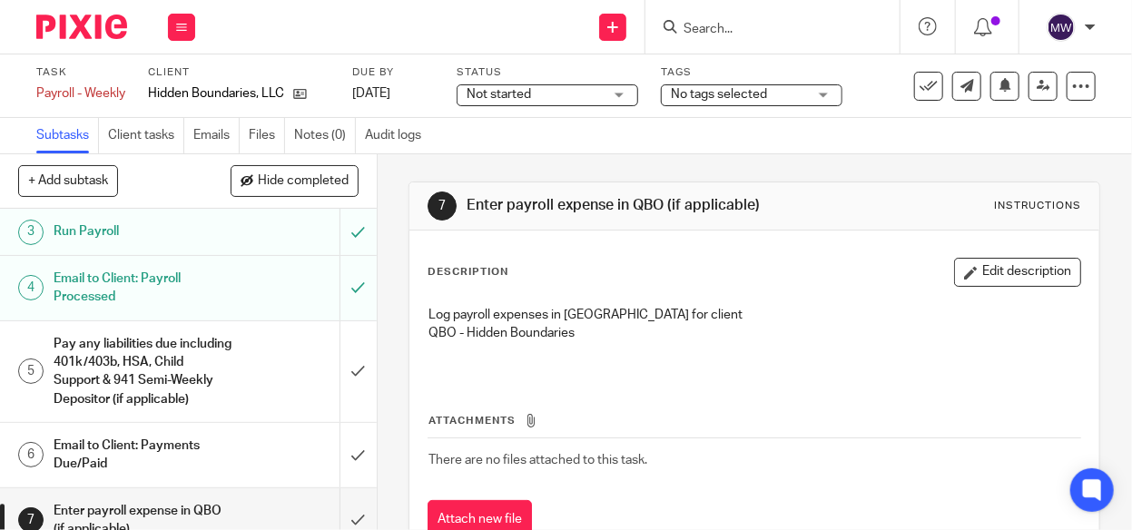
scroll to position [233, 0]
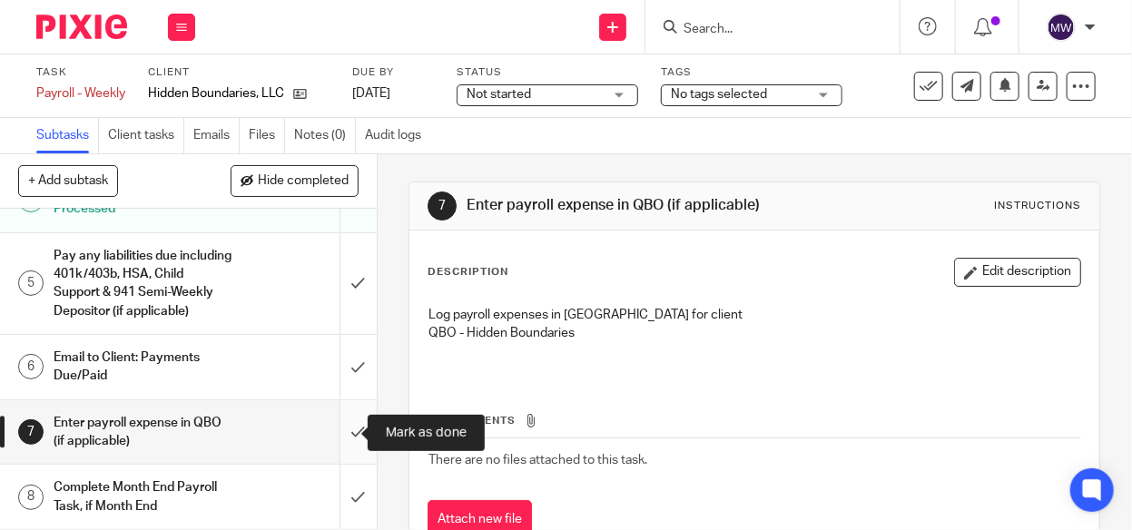
click at [340, 437] on input "submit" at bounding box center [188, 432] width 377 height 64
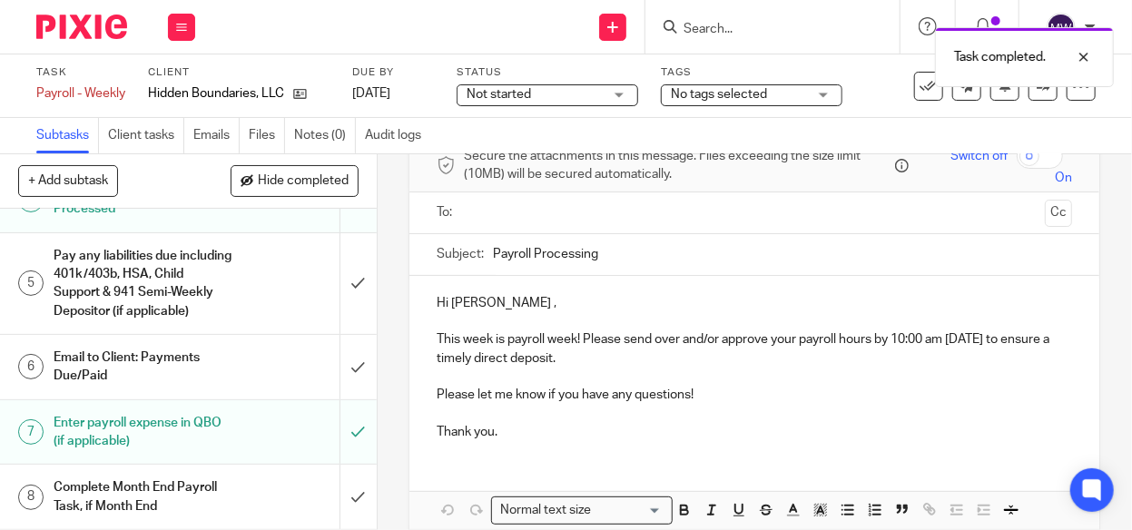
scroll to position [184, 0]
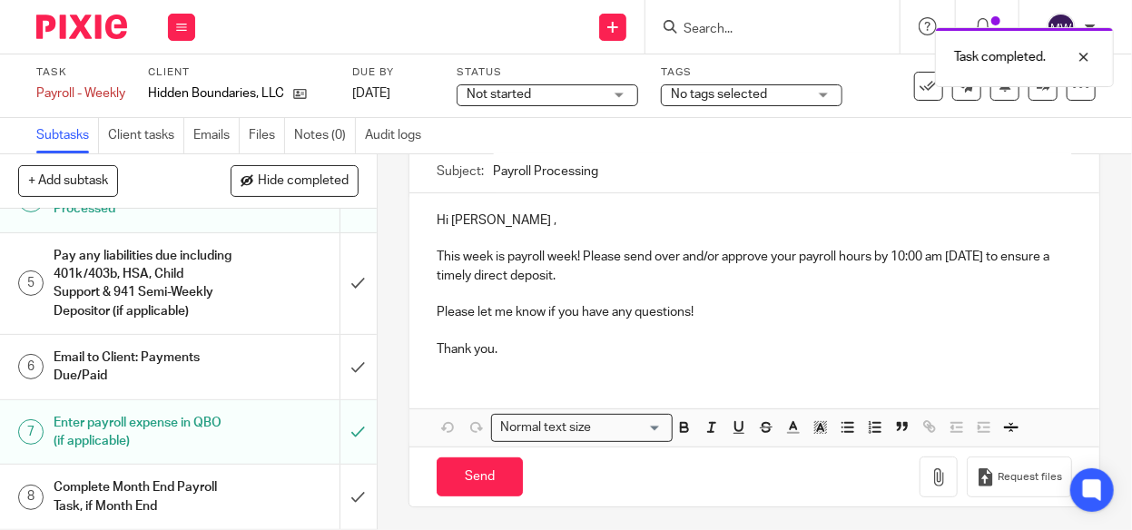
click at [920, 85] on div "Task completed." at bounding box center [840, 52] width 548 height 69
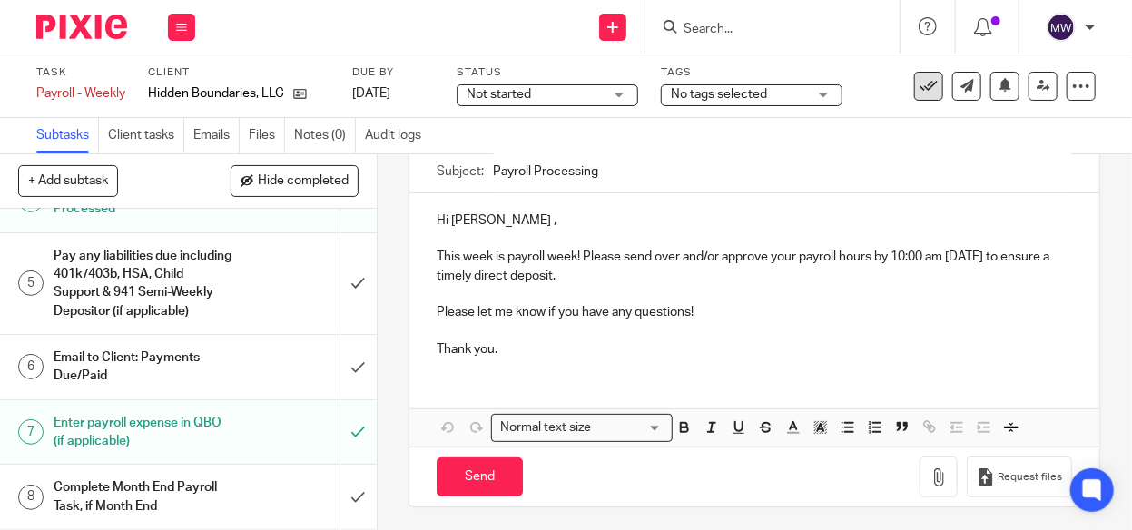
click at [920, 86] on icon at bounding box center [929, 86] width 18 height 18
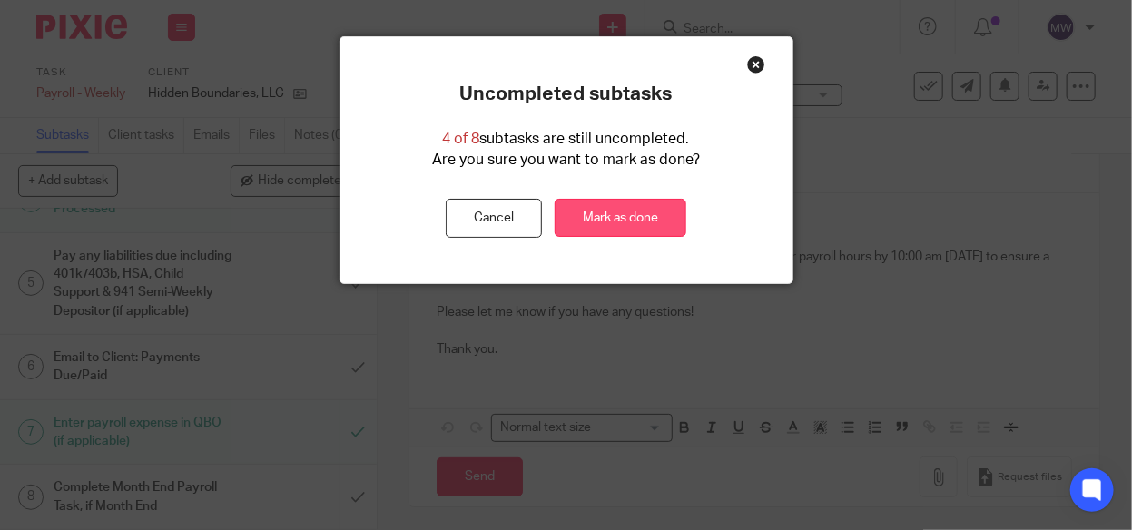
click at [657, 215] on link "Mark as done" at bounding box center [621, 218] width 132 height 39
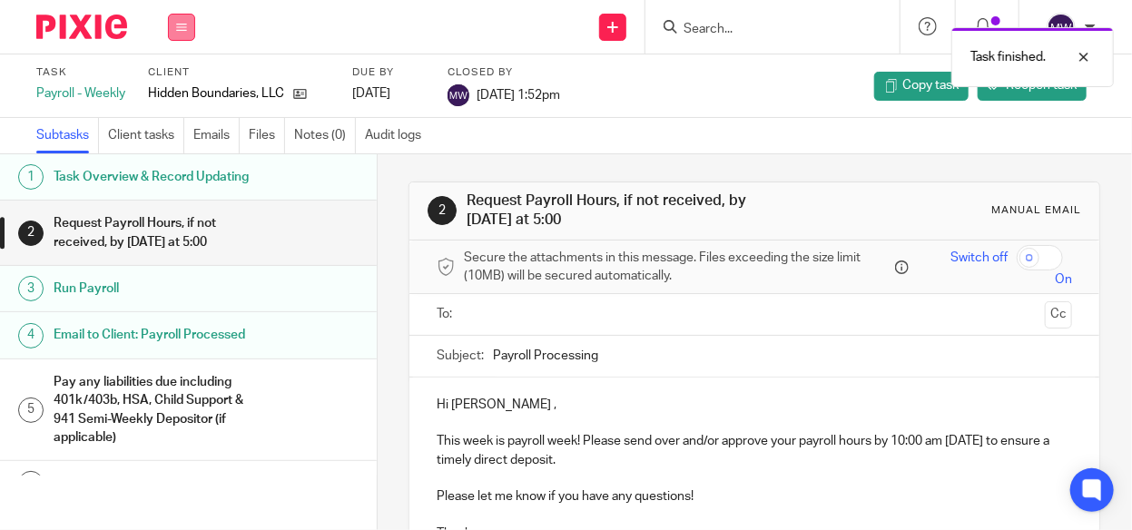
click at [182, 29] on icon at bounding box center [181, 27] width 11 height 11
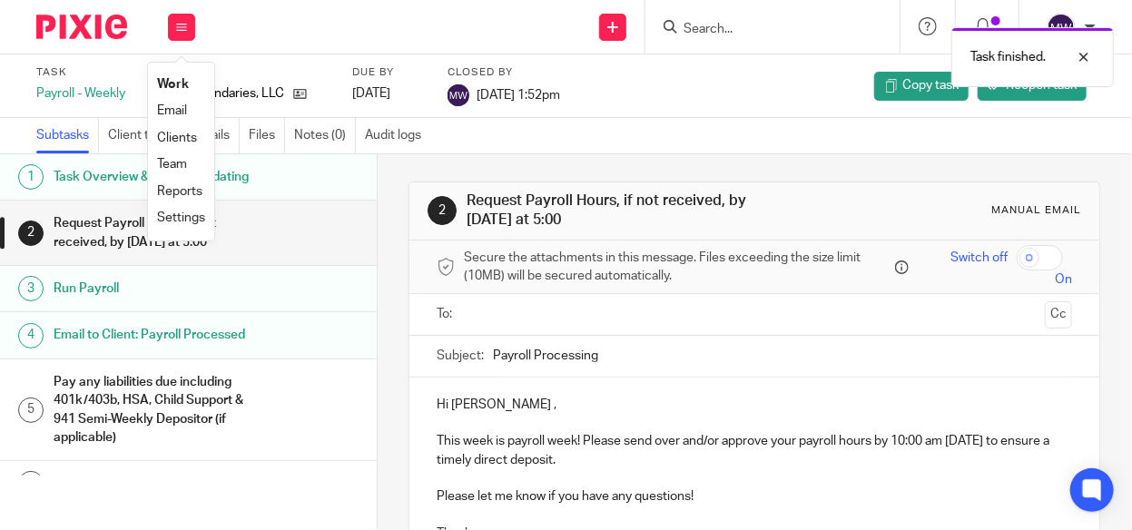
click at [180, 80] on link "Work" at bounding box center [173, 84] width 32 height 13
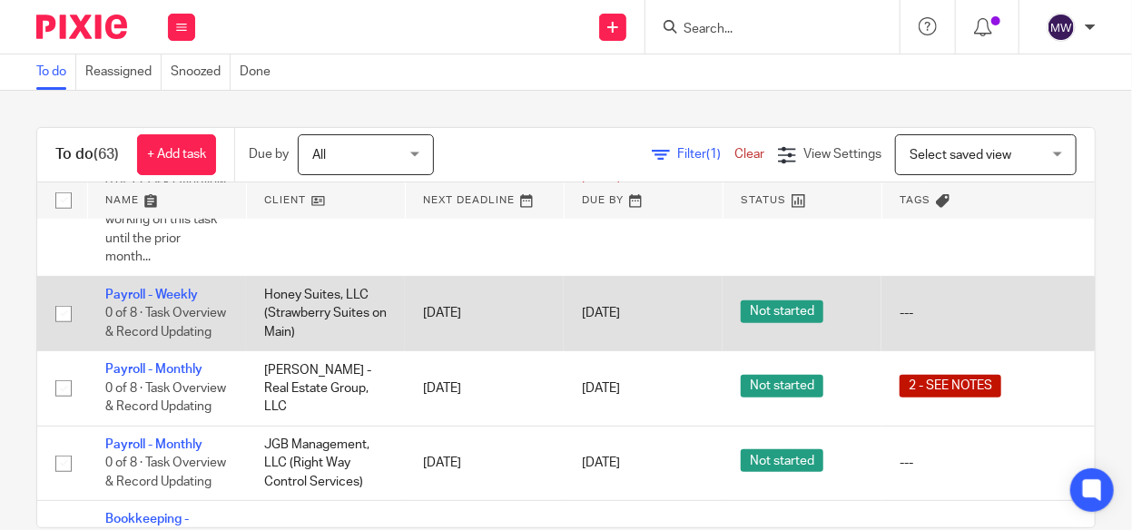
scroll to position [454, 0]
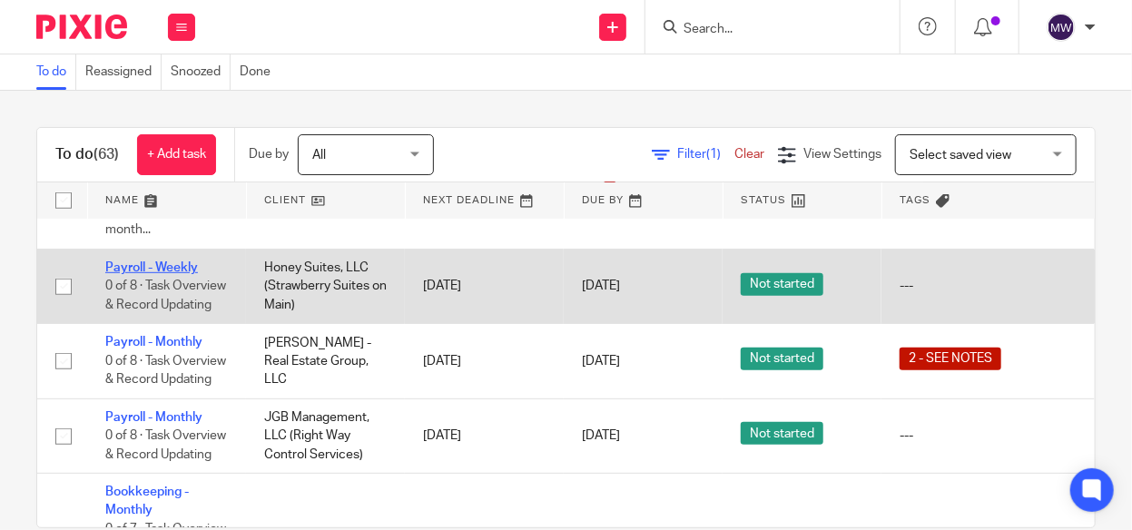
click at [152, 261] on link "Payroll - Weekly" at bounding box center [151, 267] width 93 height 13
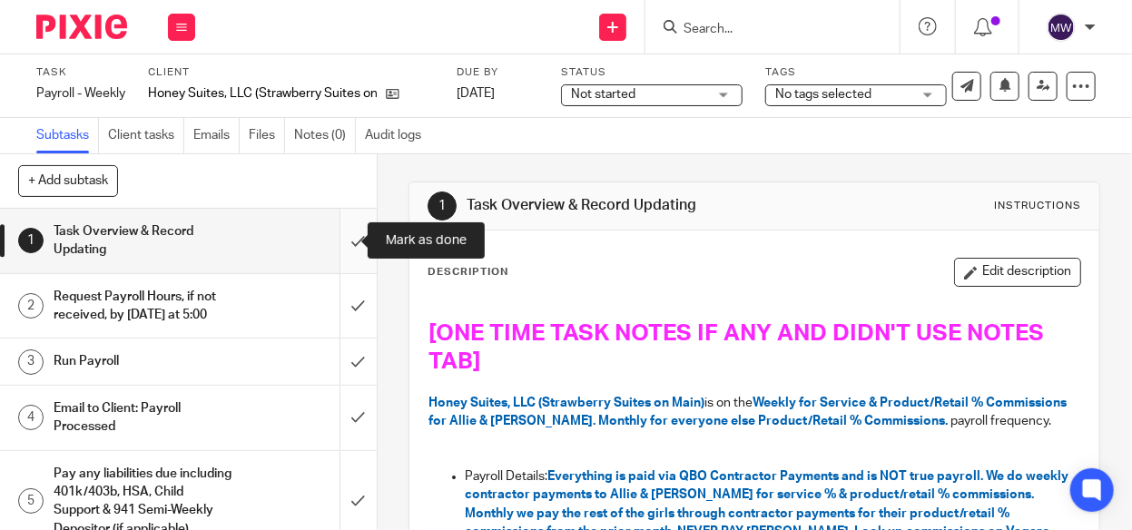
click at [338, 241] on input "submit" at bounding box center [188, 241] width 377 height 64
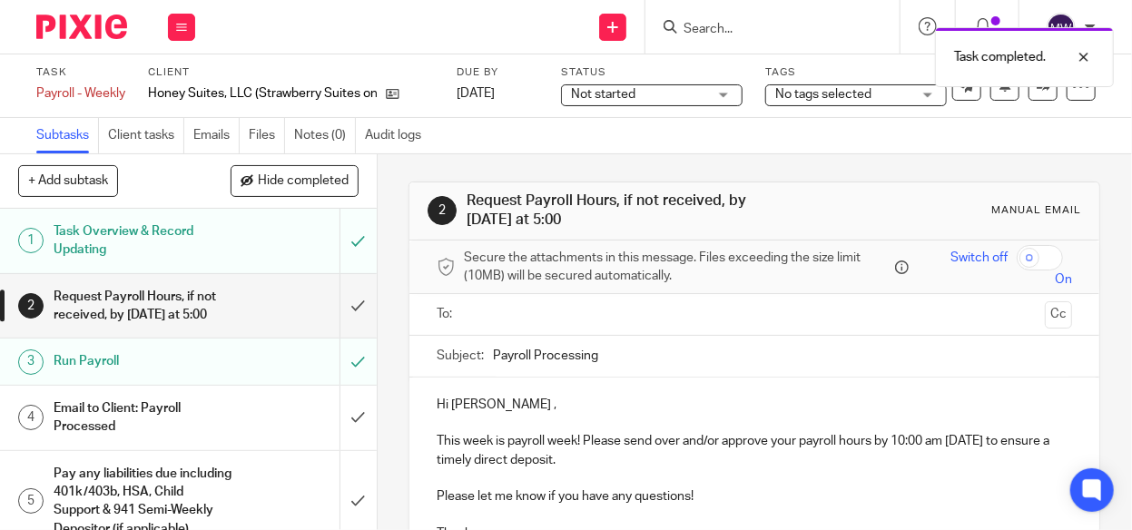
scroll to position [233, 0]
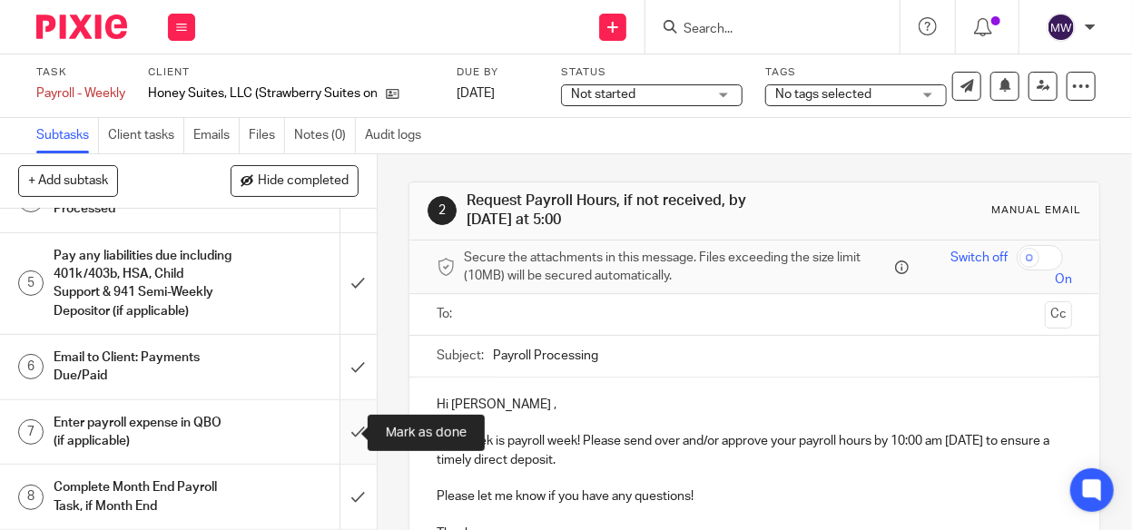
click at [343, 428] on input "submit" at bounding box center [188, 432] width 377 height 64
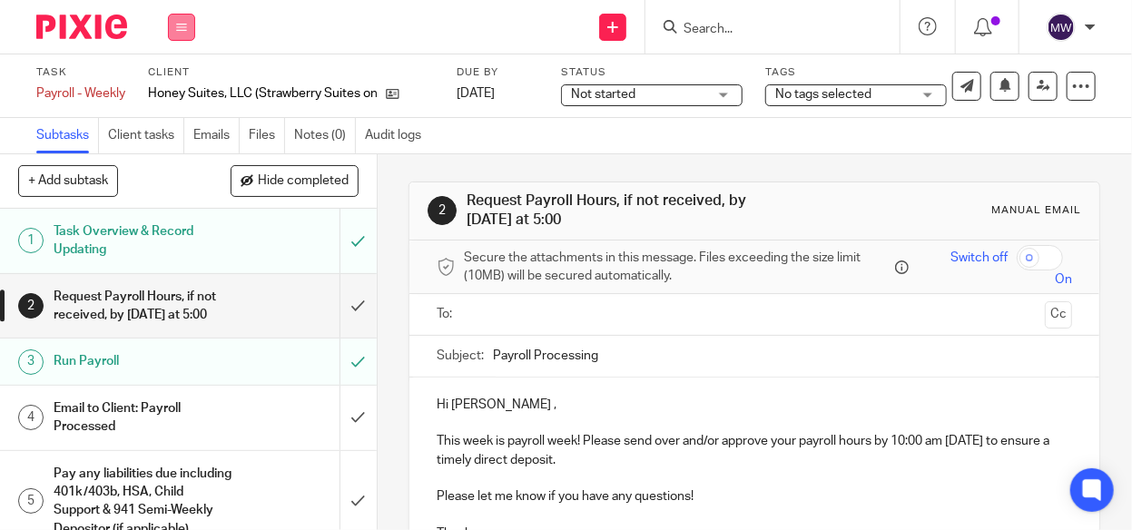
click at [182, 36] on button at bounding box center [181, 27] width 27 height 27
click at [172, 84] on link "Work" at bounding box center [173, 84] width 32 height 13
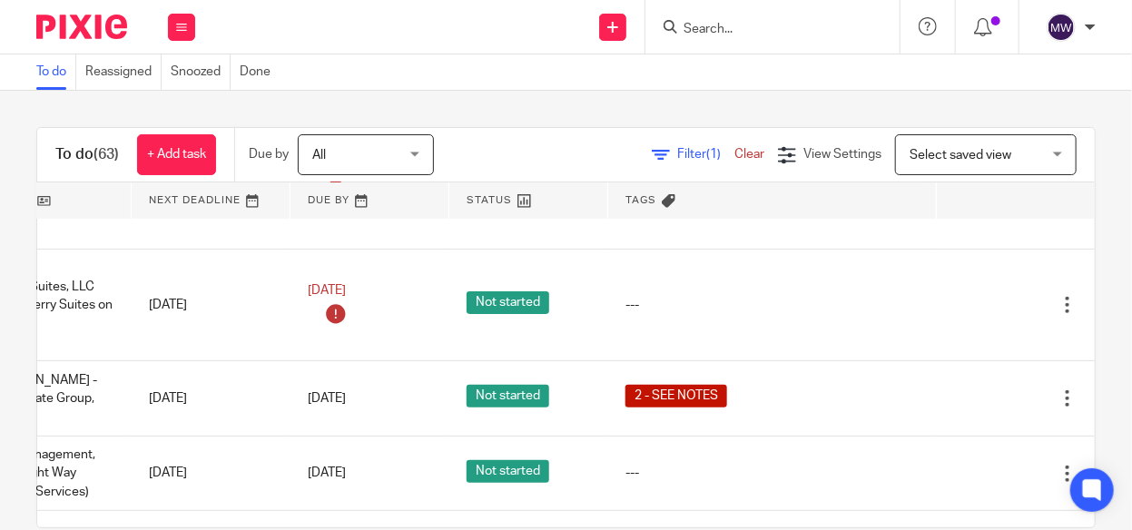
scroll to position [454, 314]
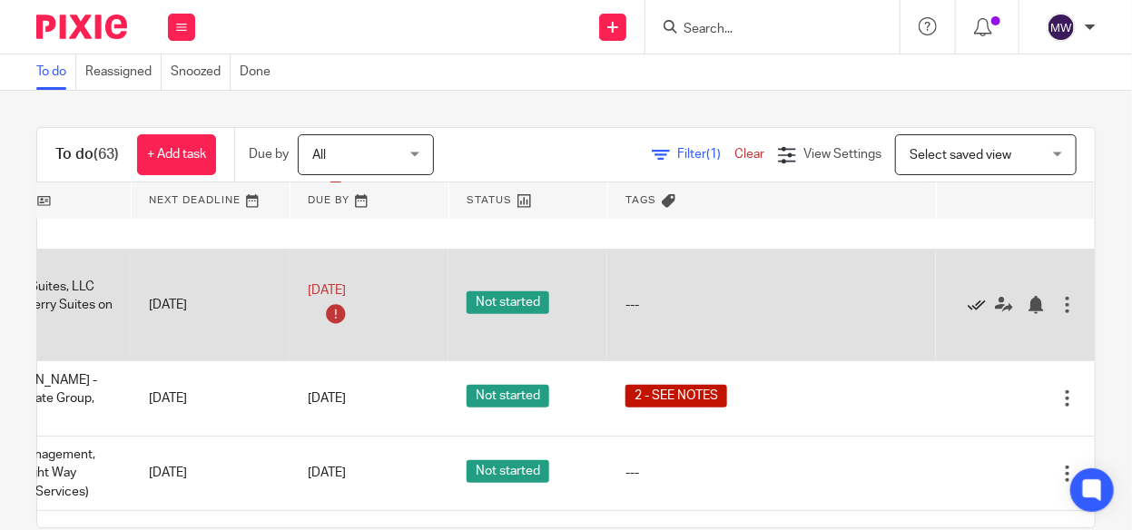
click at [968, 296] on icon at bounding box center [977, 305] width 18 height 18
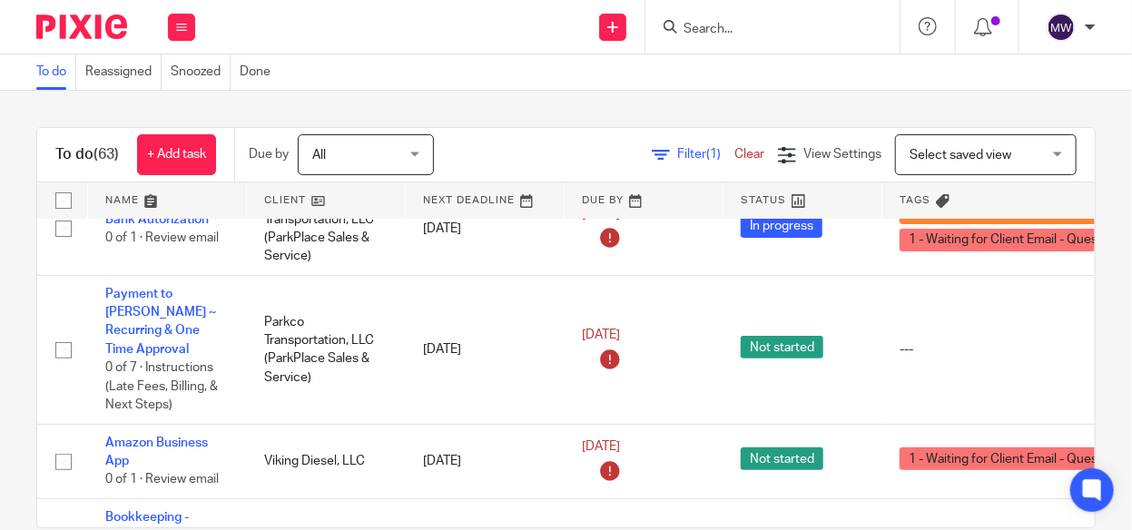
scroll to position [0, 0]
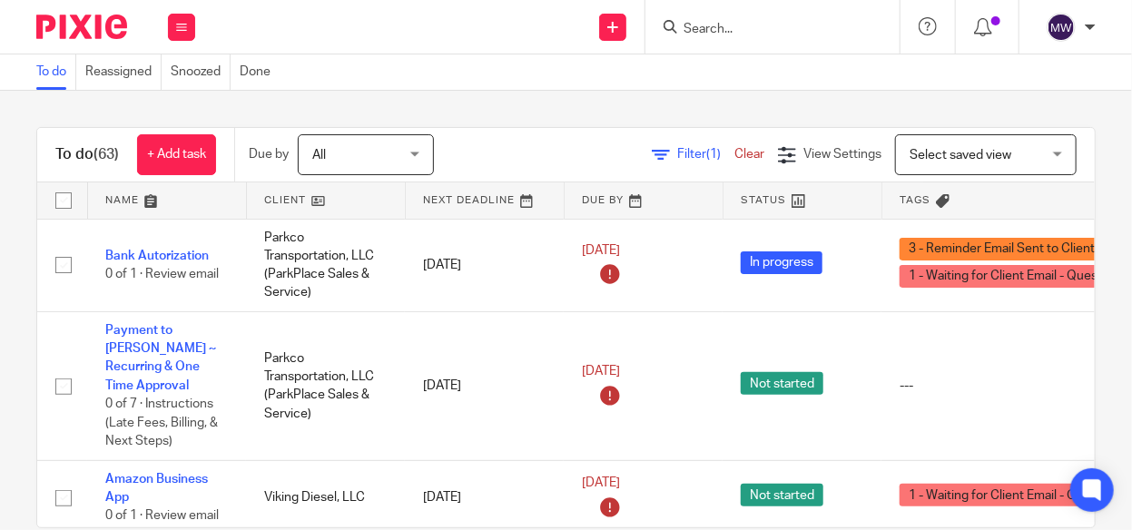
click at [685, 23] on input "Search" at bounding box center [763, 30] width 163 height 16
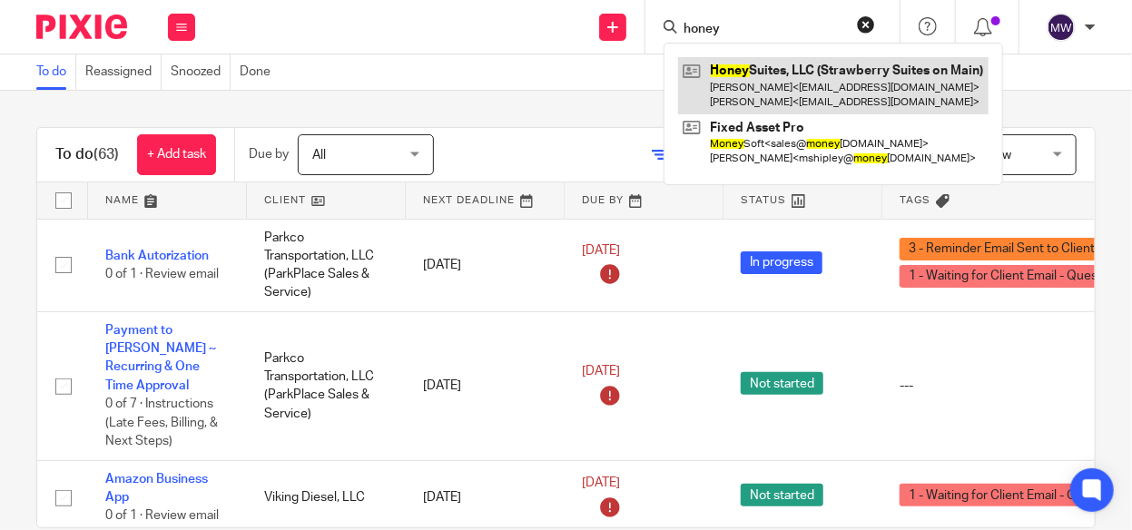
type input "honey"
click at [742, 84] on link at bounding box center [833, 85] width 310 height 56
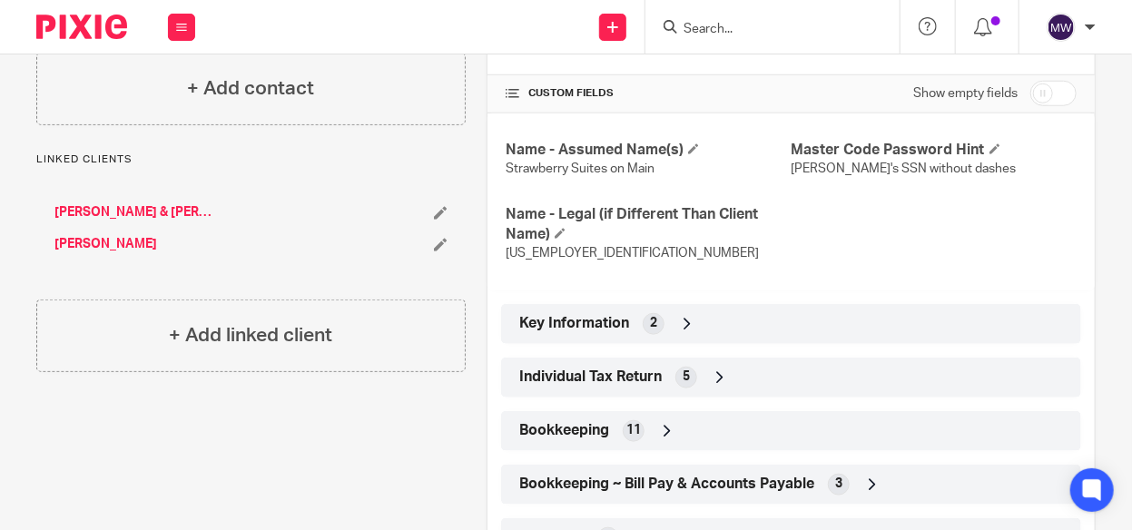
scroll to position [635, 0]
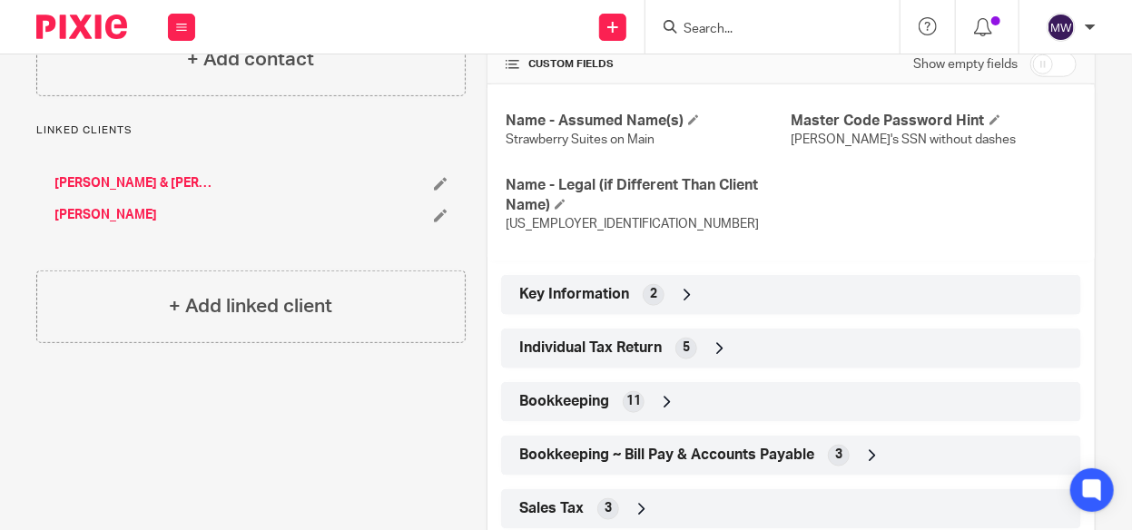
click at [658, 393] on icon at bounding box center [667, 402] width 18 height 18
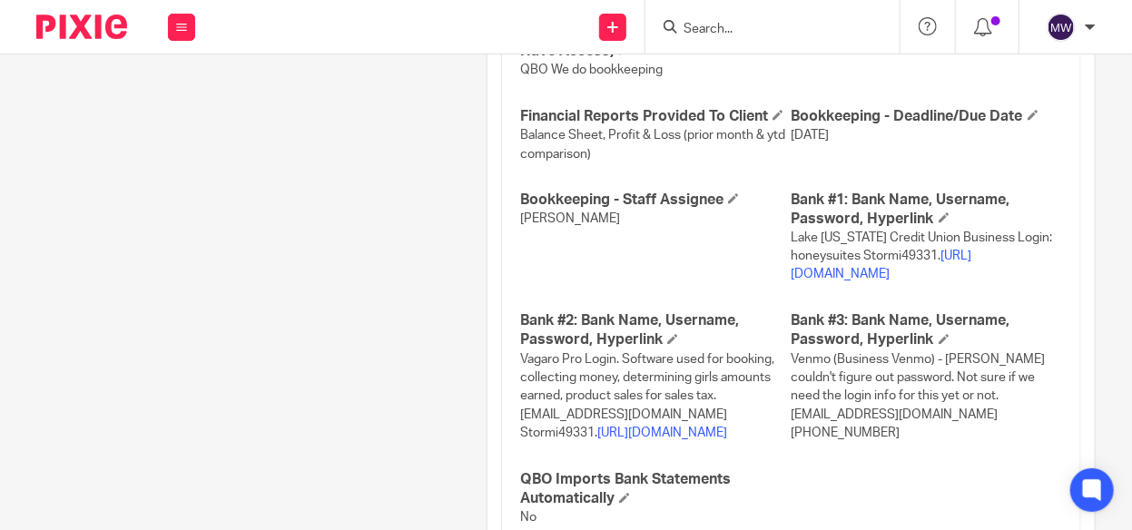
scroll to position [1180, 0]
drag, startPoint x: 855, startPoint y: 233, endPoint x: 932, endPoint y: 236, distance: 77.2
click at [932, 236] on span "Lake [US_STATE] Credit Union Business Login: honeysuites Stormi49331. [URL][DOM…" at bounding box center [922, 256] width 261 height 50
copy span "Stormi49331."
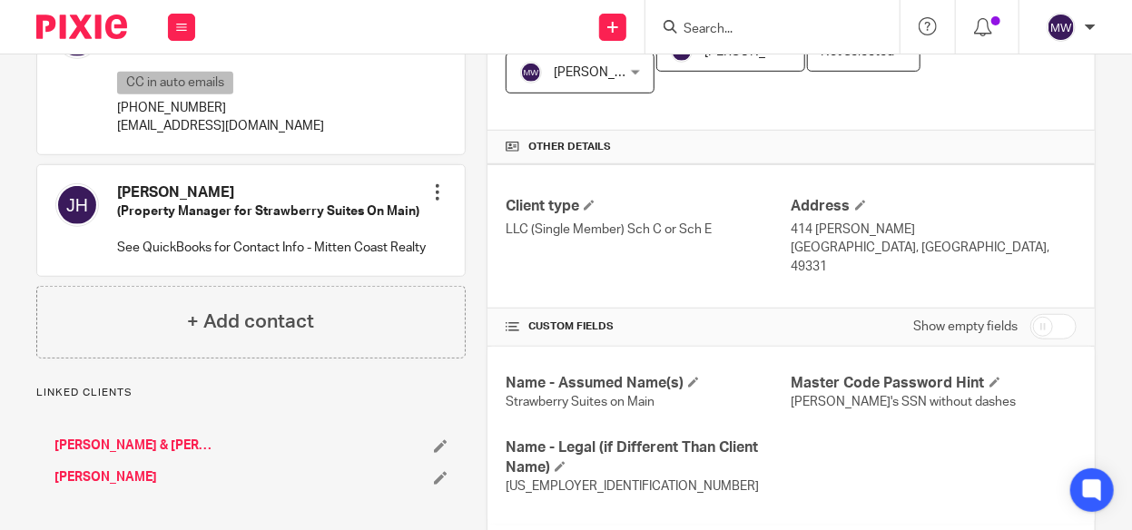
scroll to position [182, 0]
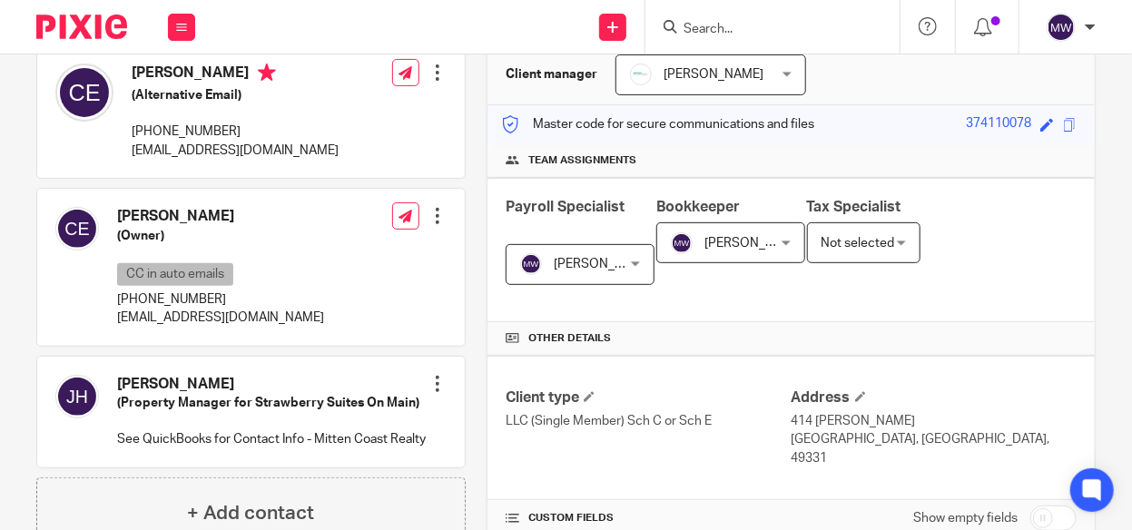
click at [172, 12] on div "Work Email Clients Team Reports Settings" at bounding box center [182, 27] width 64 height 54
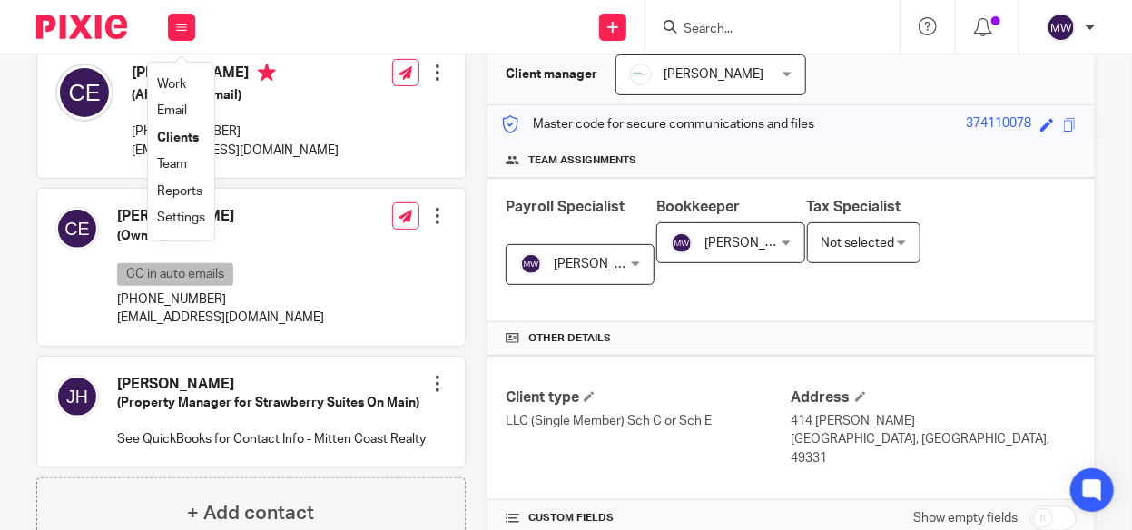
click at [169, 79] on link "Work" at bounding box center [171, 84] width 29 height 13
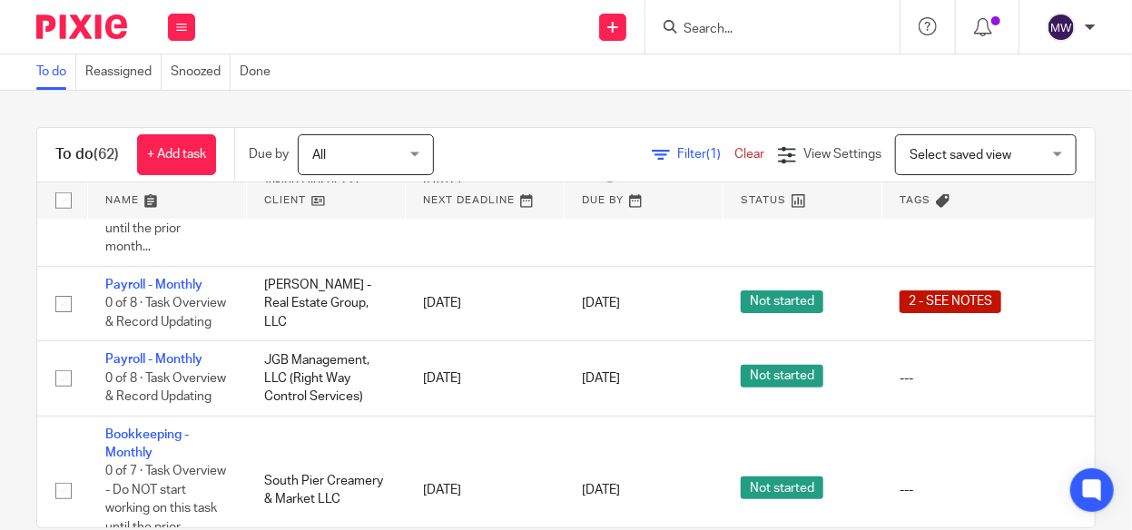
scroll to position [454, 0]
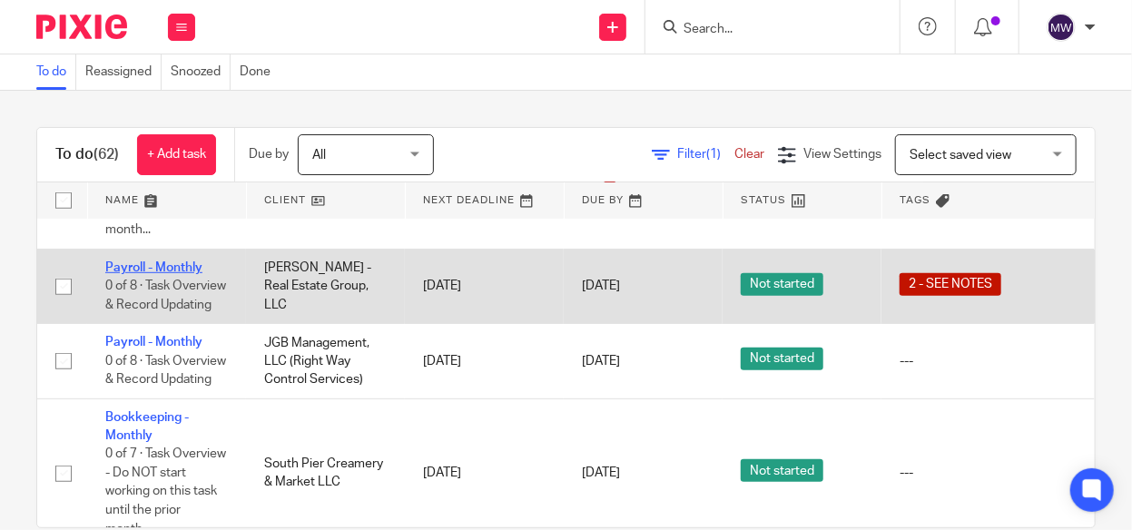
click at [168, 261] on link "Payroll - Monthly" at bounding box center [153, 267] width 97 height 13
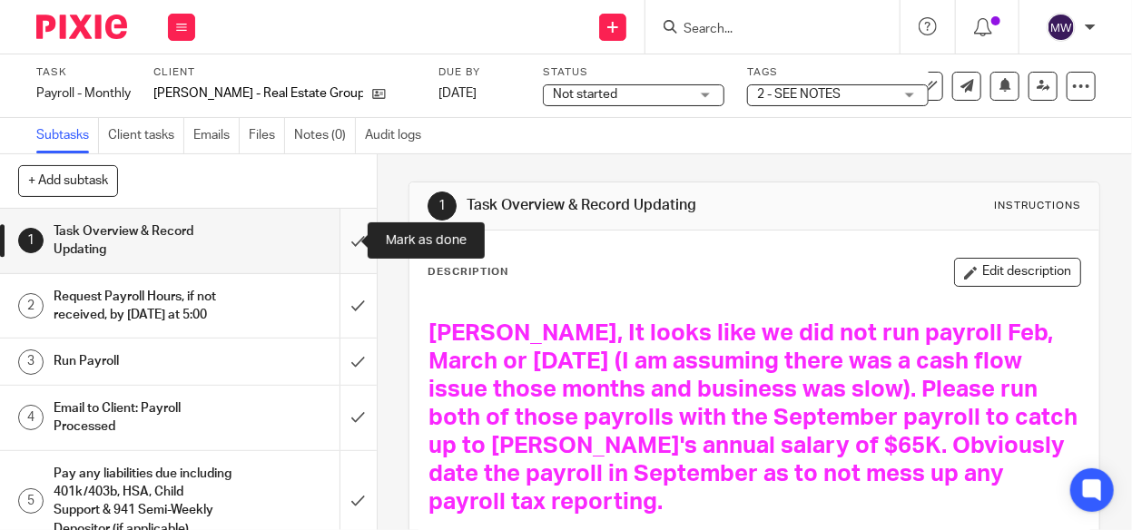
click at [340, 246] on input "submit" at bounding box center [188, 241] width 377 height 64
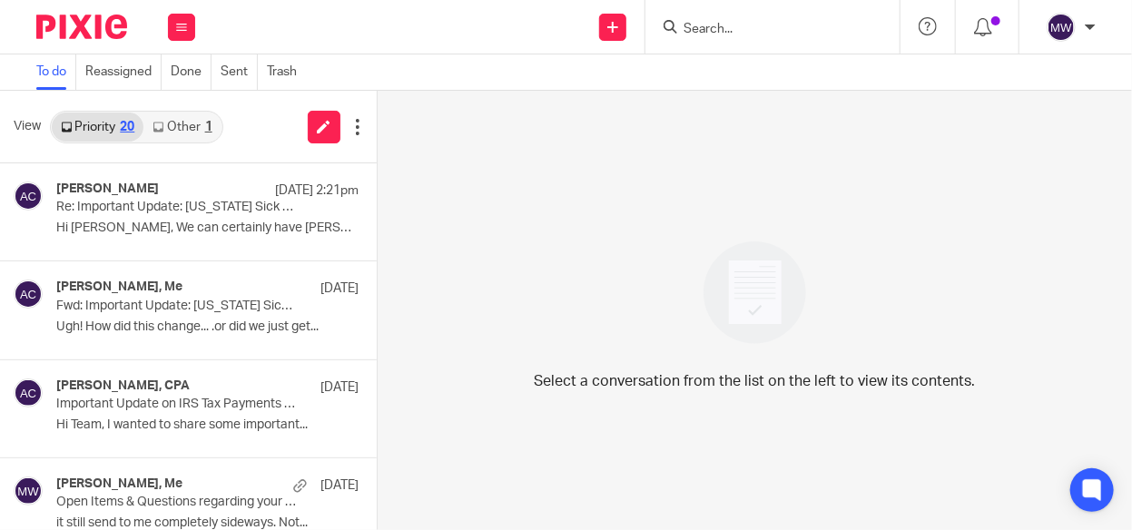
click at [192, 127] on link "Other 1" at bounding box center [181, 127] width 77 height 29
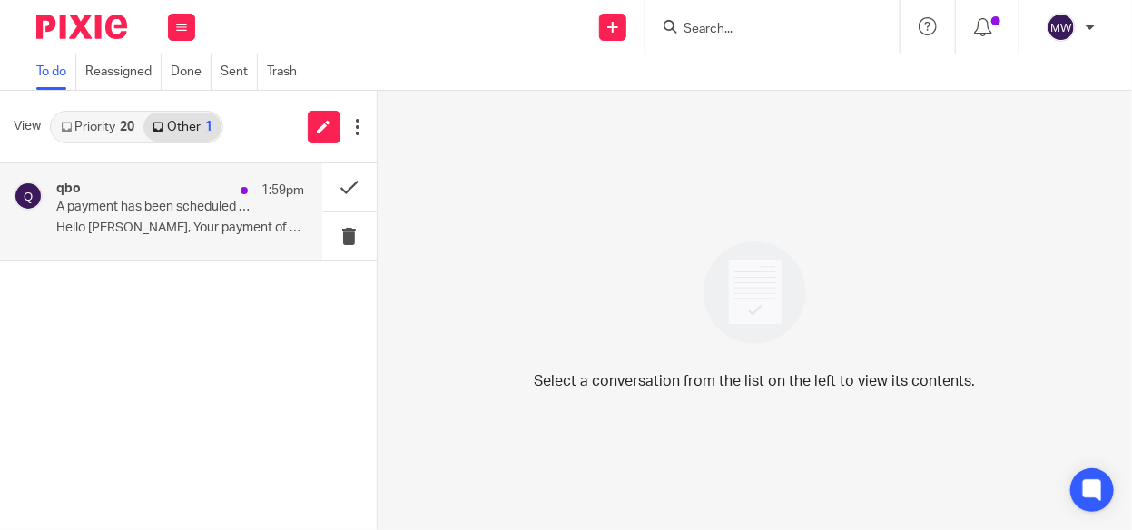
click at [184, 202] on p "A payment has been scheduled by Honey Suites, LLC" at bounding box center [155, 207] width 198 height 15
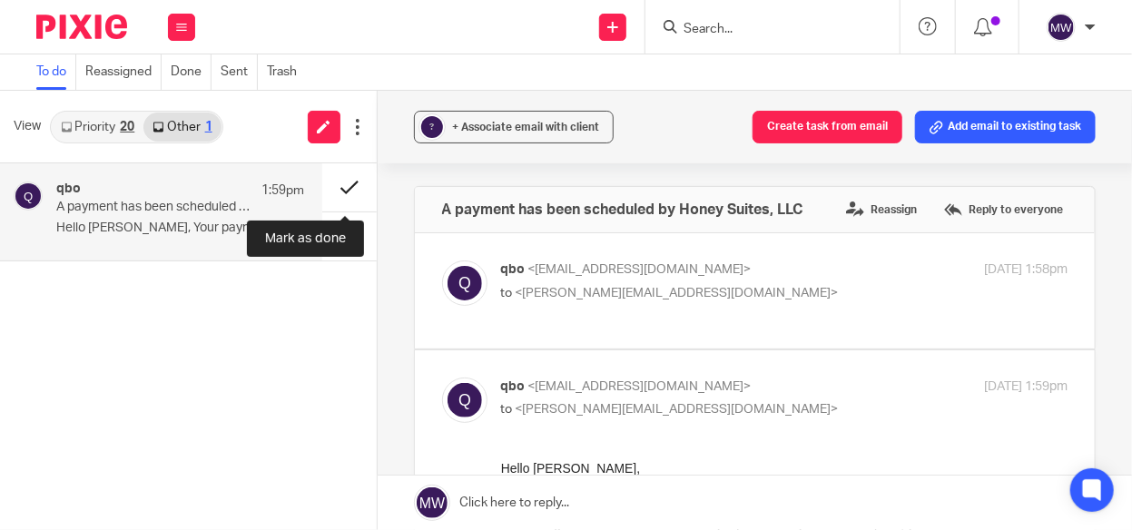
click at [342, 188] on button at bounding box center [349, 187] width 54 height 48
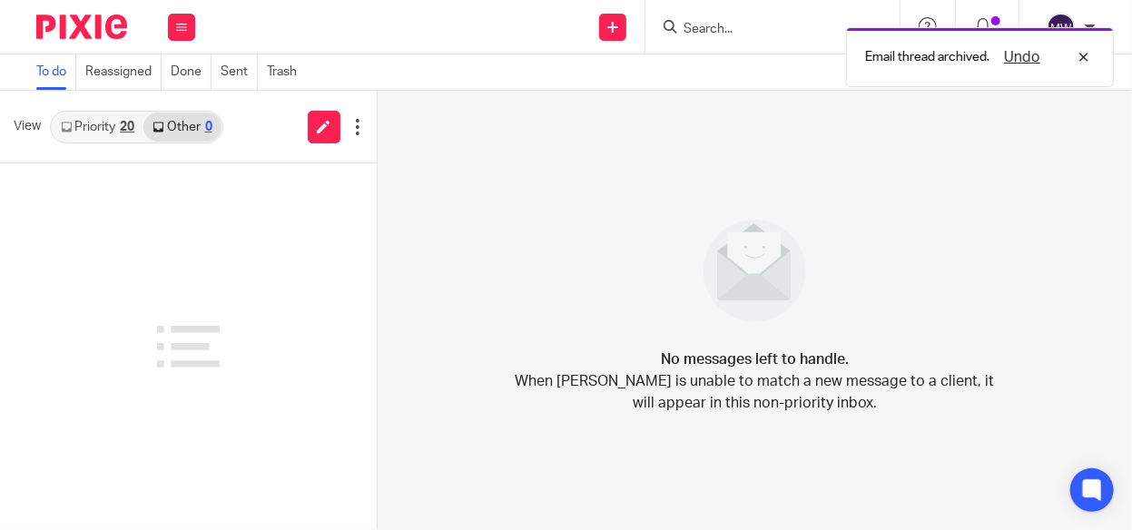
click at [95, 122] on link "Priority 20" at bounding box center [98, 127] width 92 height 29
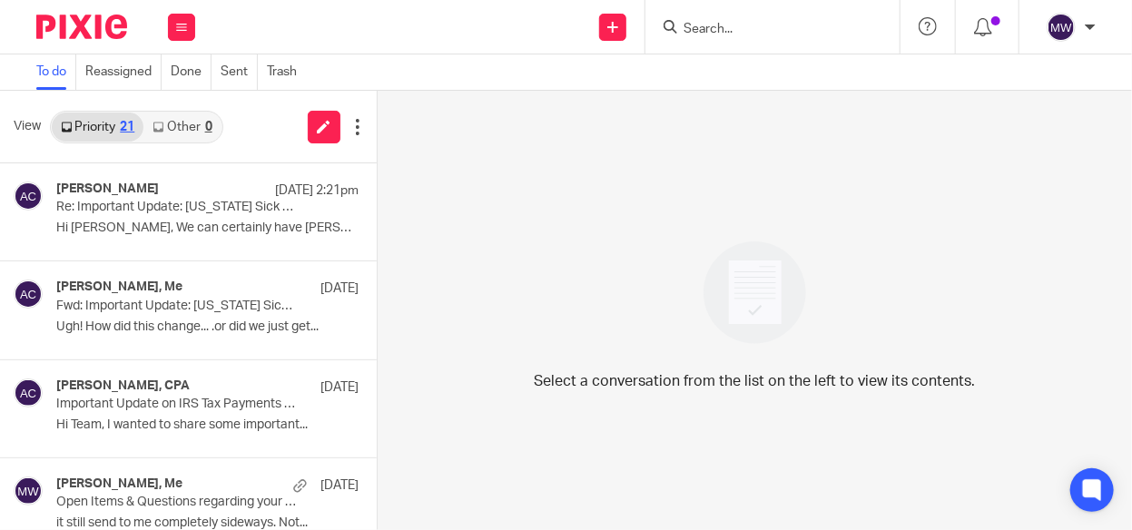
click at [113, 122] on link "Priority 21" at bounding box center [98, 127] width 92 height 29
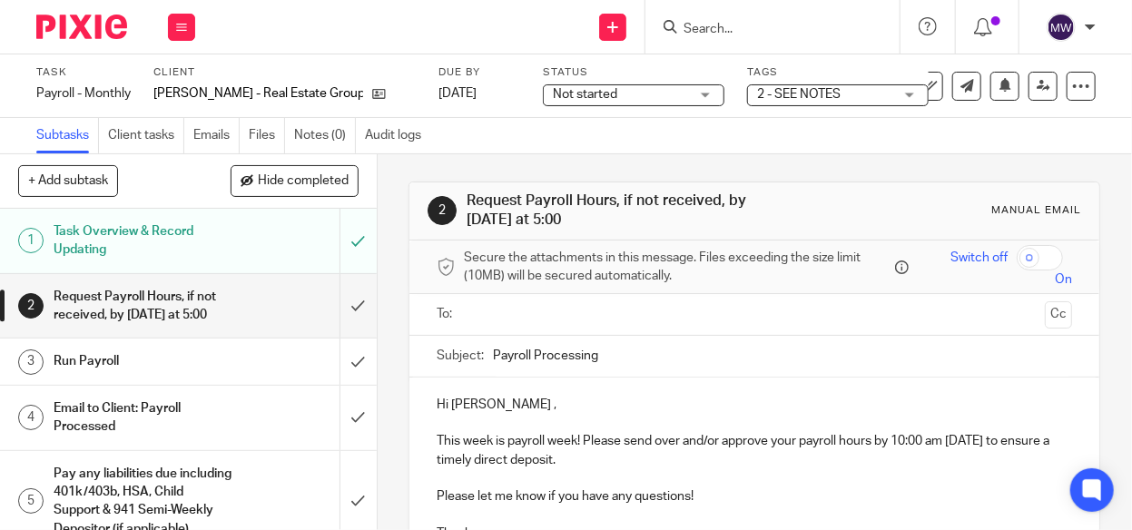
click at [261, 360] on div "Run Payroll" at bounding box center [188, 361] width 268 height 27
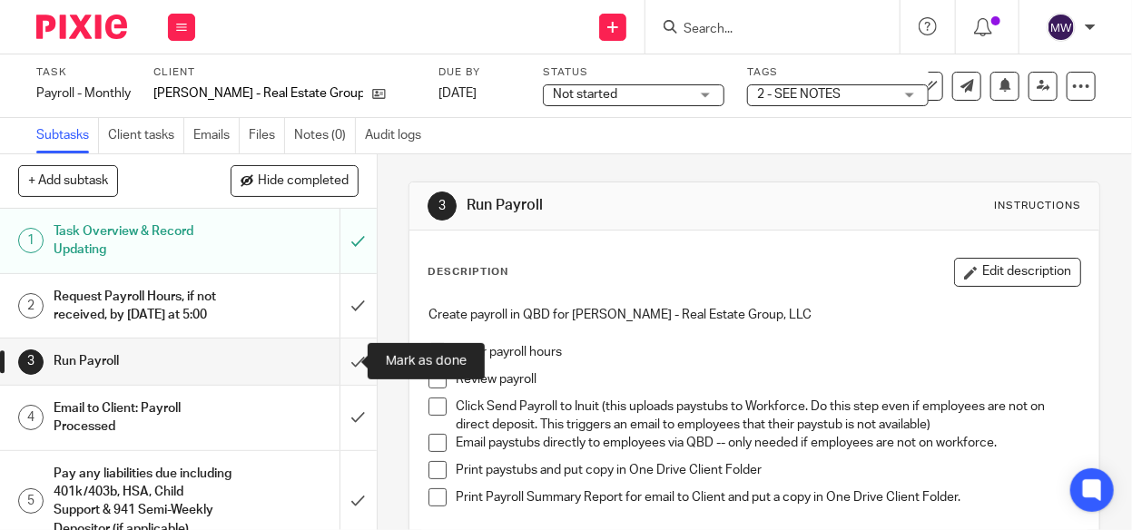
click at [342, 363] on input "submit" at bounding box center [188, 361] width 377 height 45
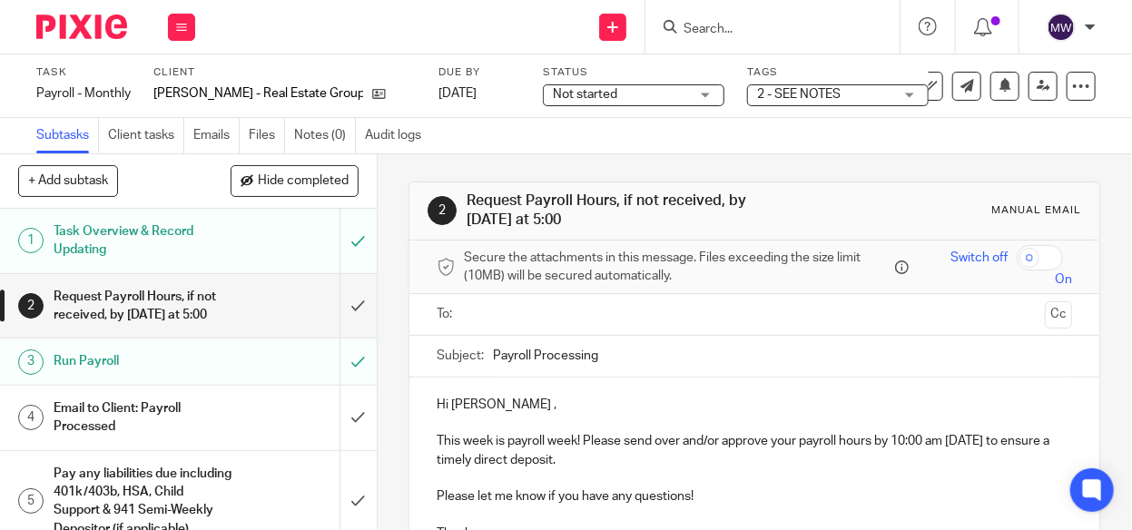
click at [172, 407] on h1 "Email to Client: Payroll Processed" at bounding box center [143, 418] width 179 height 46
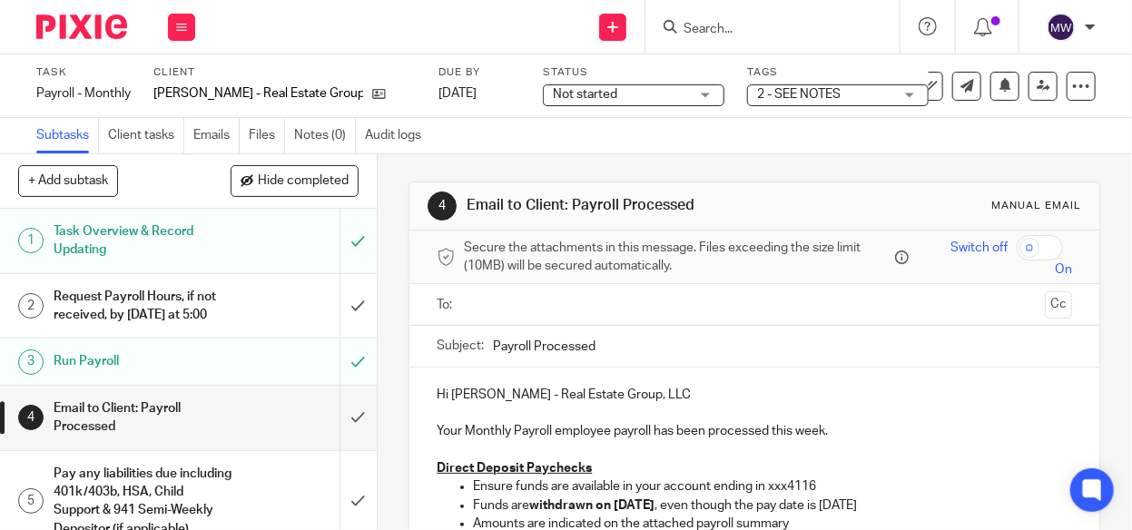
click at [508, 297] on input "text" at bounding box center [753, 304] width 567 height 21
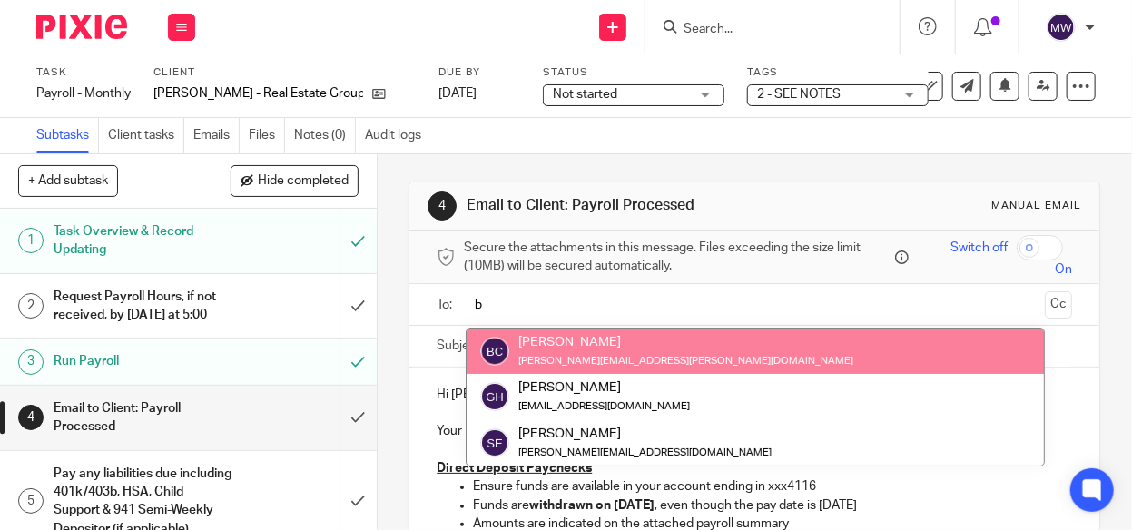
type input "b"
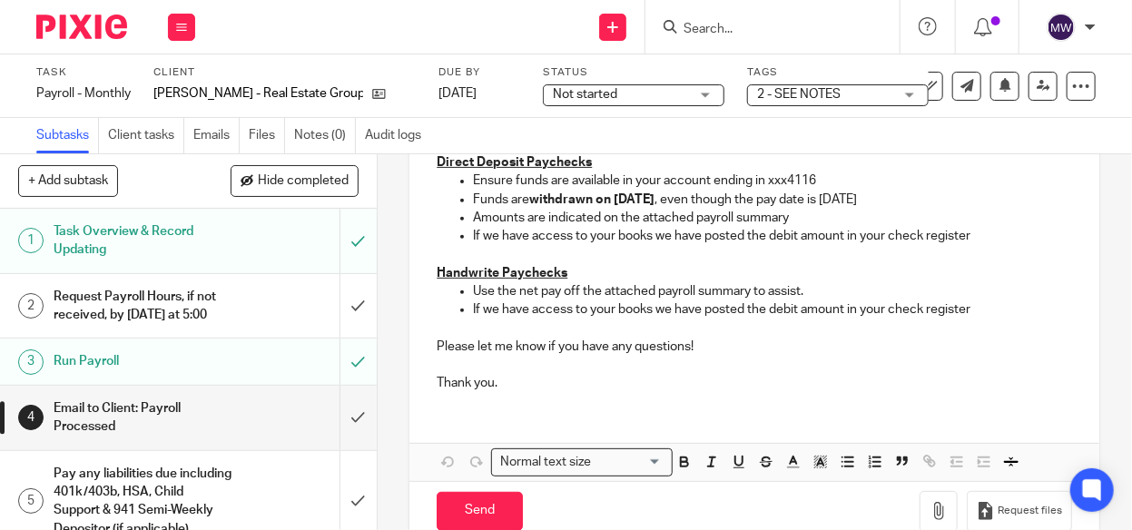
scroll to position [344, 0]
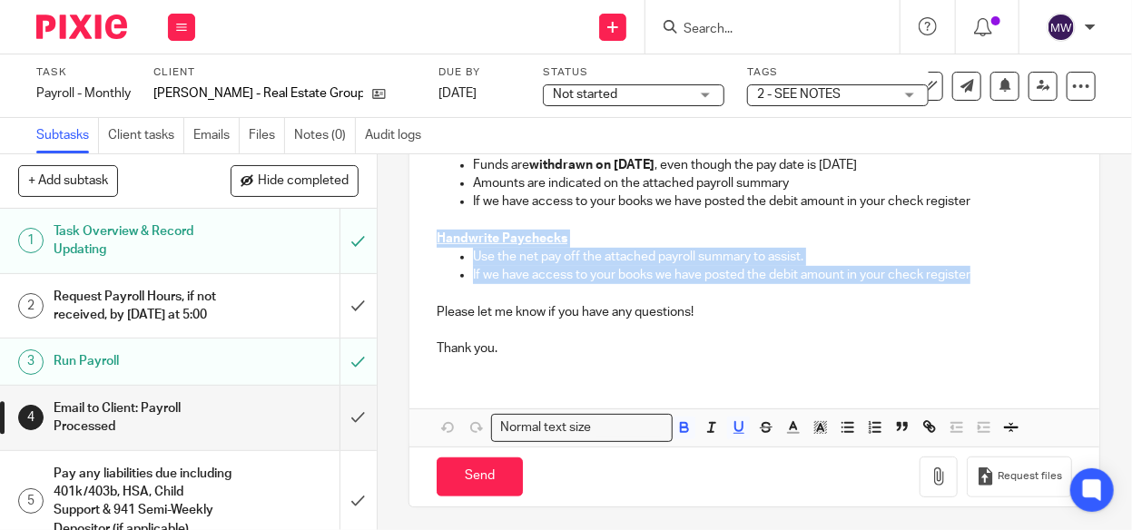
drag, startPoint x: 431, startPoint y: 231, endPoint x: 988, endPoint y: 275, distance: 558.1
click at [988, 275] on div "Hi [PERSON_NAME] - Real Estate Group, LLC Your Monthly Payroll employee payroll…" at bounding box center [754, 199] width 690 height 345
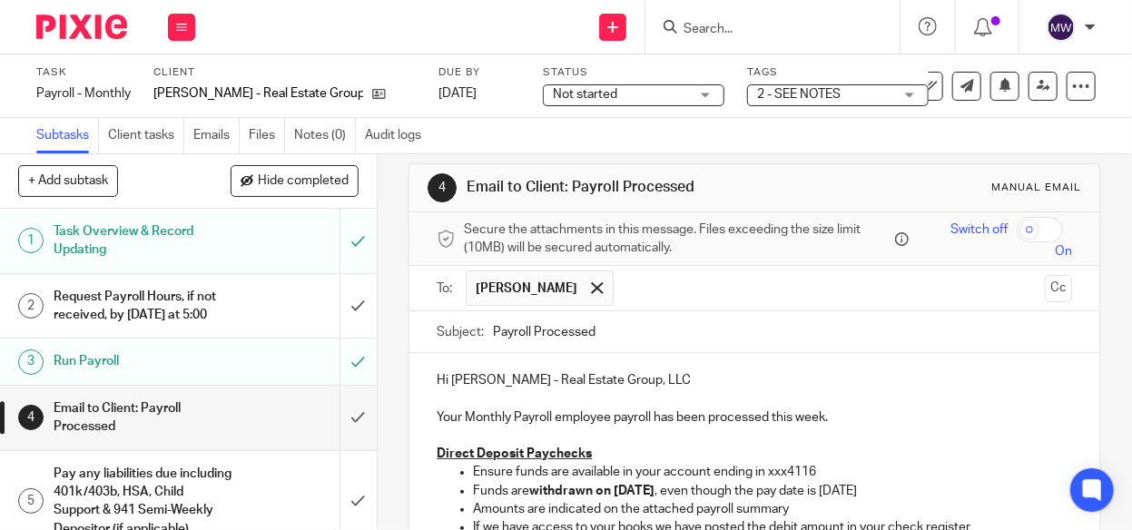
scroll to position [16, 0]
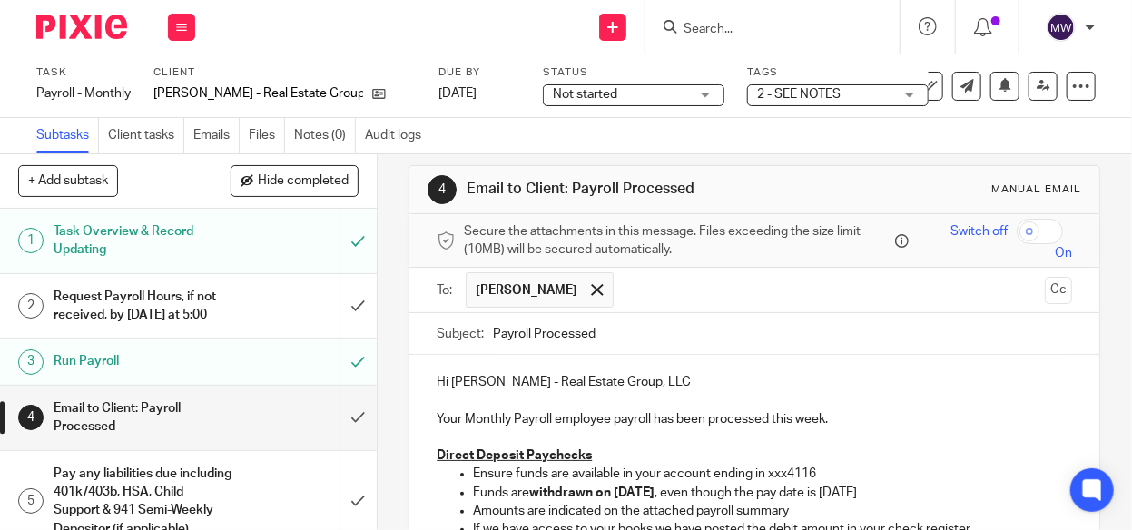
click at [873, 411] on p "Your Monthly Payroll employee payroll has been processed this week." at bounding box center [754, 409] width 635 height 37
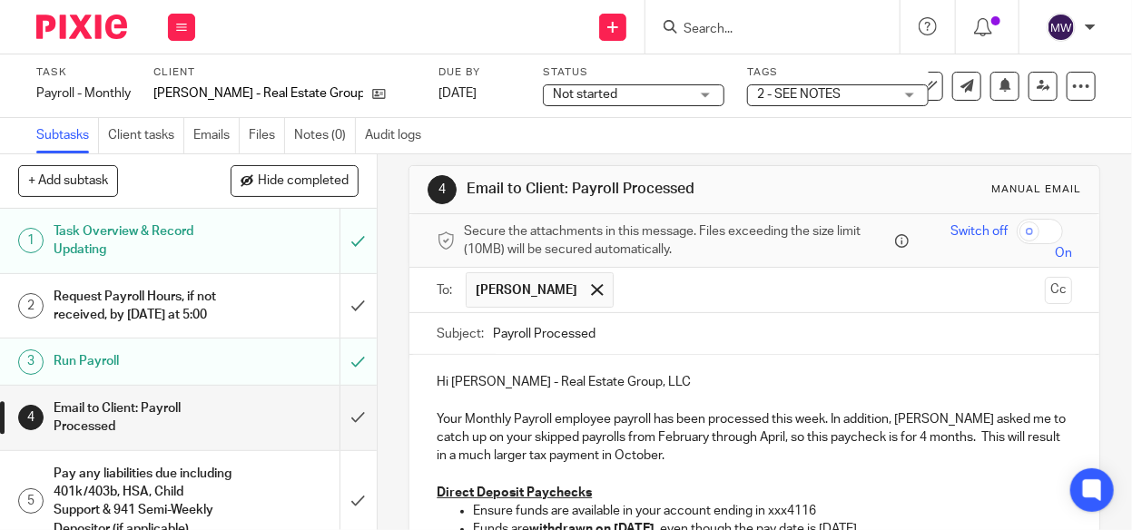
click at [499, 454] on p "Your Monthly Payroll employee payroll has been processed this week. In addition…" at bounding box center [754, 428] width 635 height 74
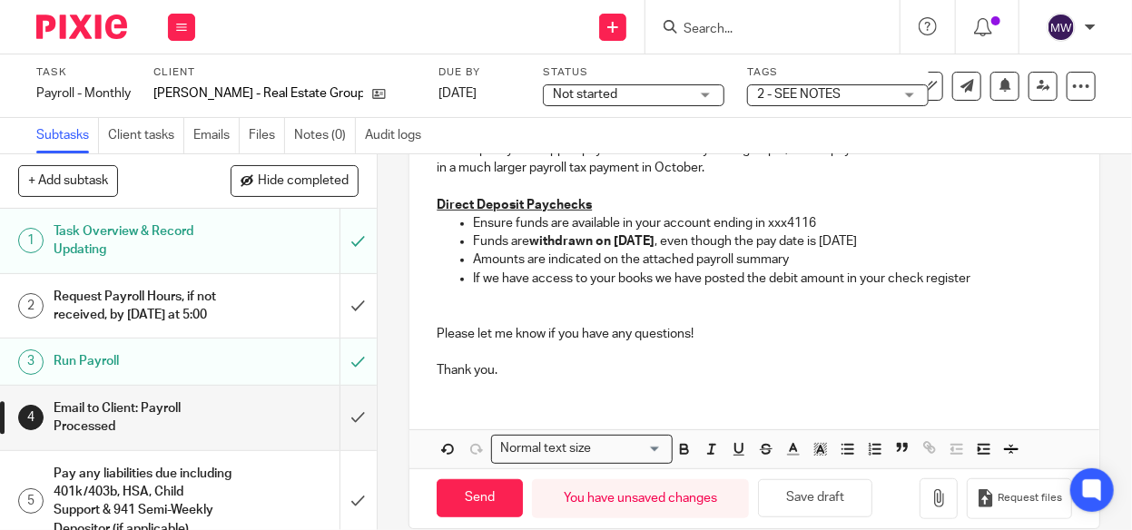
scroll to position [326, 0]
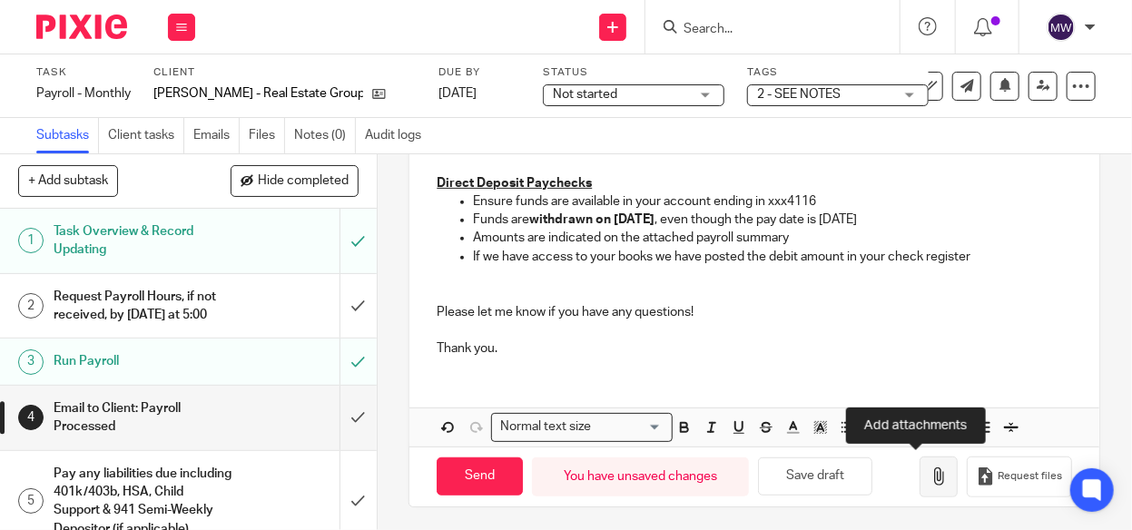
click at [930, 467] on icon "button" at bounding box center [939, 476] width 18 height 18
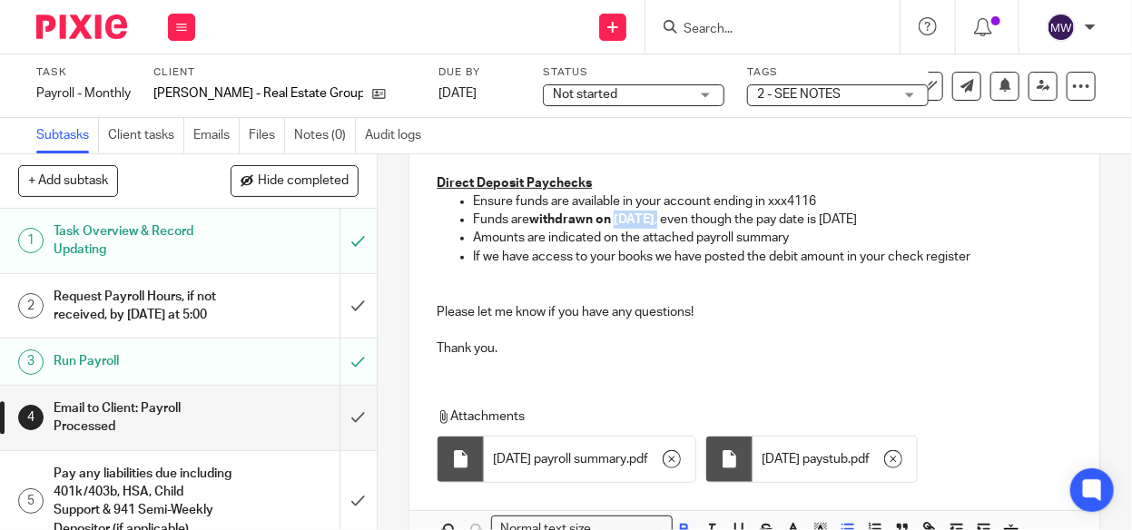
drag, startPoint x: 612, startPoint y: 213, endPoint x: 669, endPoint y: 221, distance: 57.8
click at [669, 221] on p "Funds are withdrawn [DATE] , even though the pay date is [DATE]" at bounding box center [772, 220] width 599 height 18
drag, startPoint x: 847, startPoint y: 220, endPoint x: 877, endPoint y: 220, distance: 30.0
click at [877, 220] on p "Funds are withdrawn [DATE], even though the pay date is [DATE]" at bounding box center [772, 220] width 599 height 18
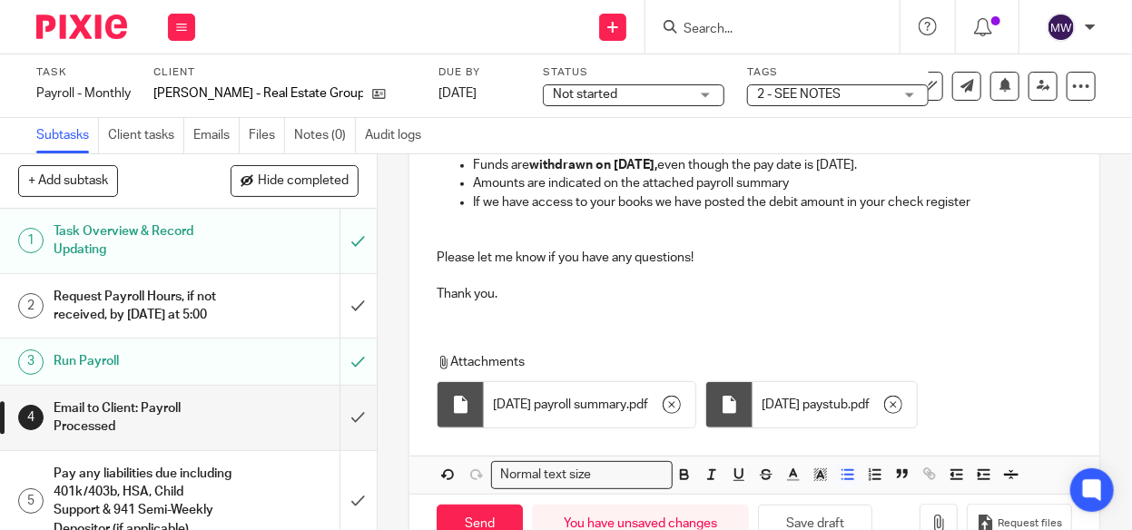
scroll to position [427, 0]
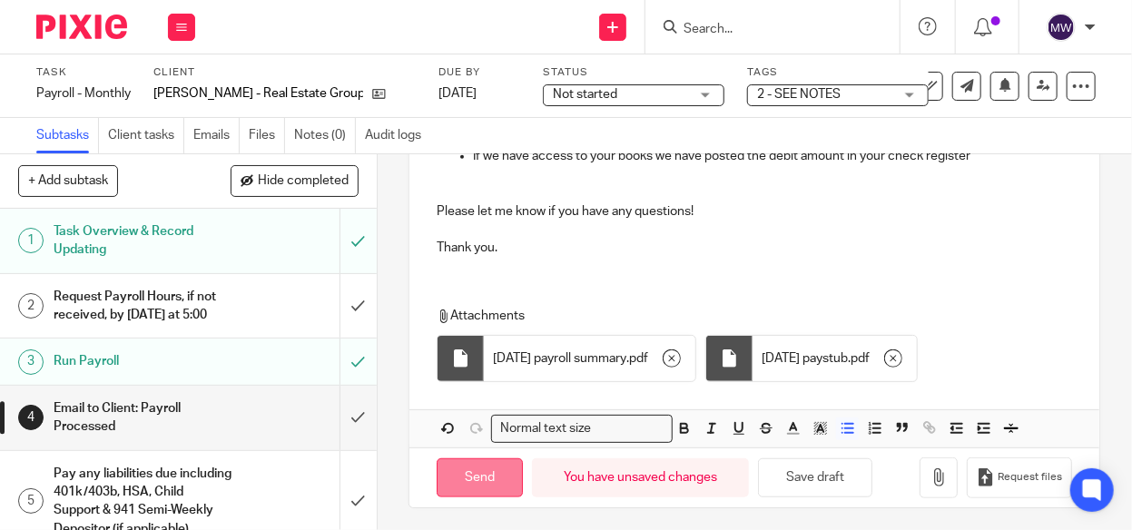
click at [481, 468] on input "Send" at bounding box center [480, 477] width 86 height 39
type input "Sent"
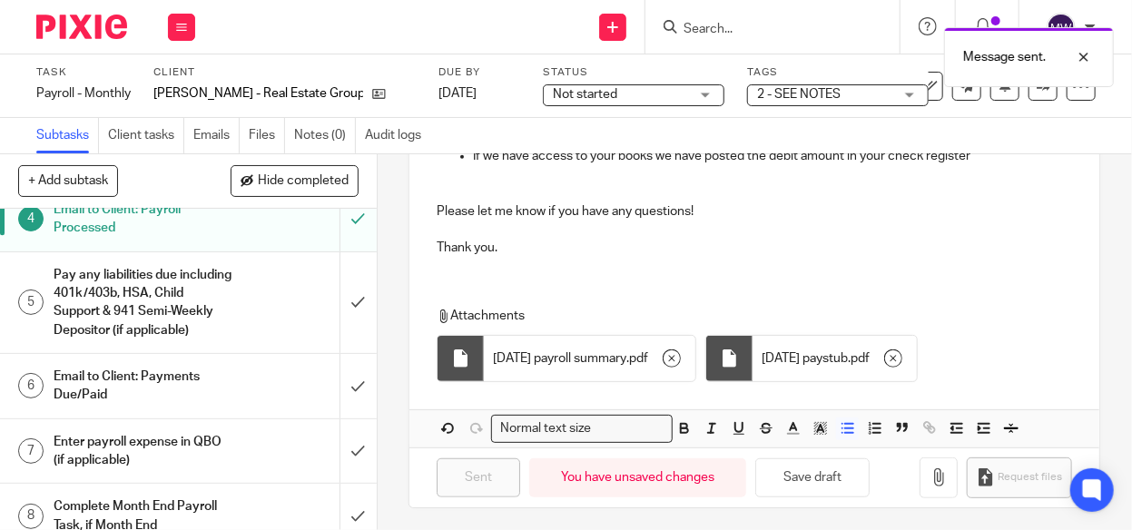
scroll to position [233, 0]
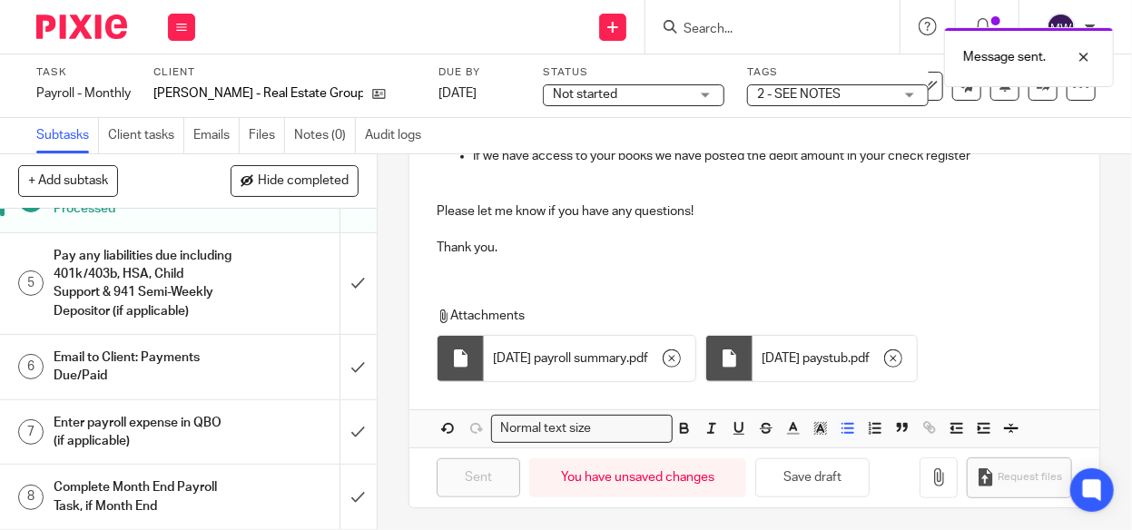
click at [263, 435] on div "Enter payroll expense in QBO (if applicable)" at bounding box center [188, 432] width 268 height 46
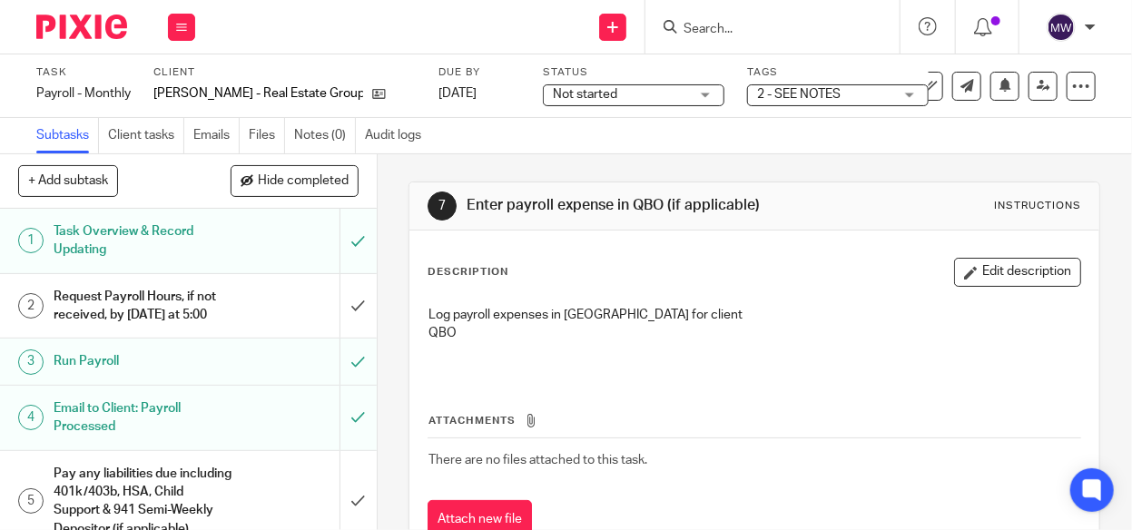
scroll to position [233, 0]
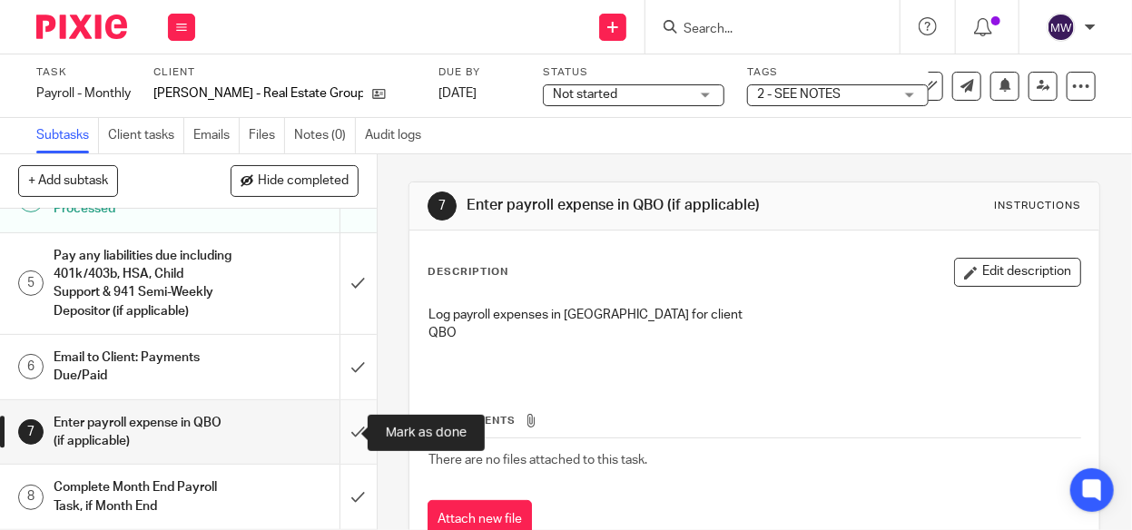
click at [337, 432] on input "submit" at bounding box center [188, 432] width 377 height 64
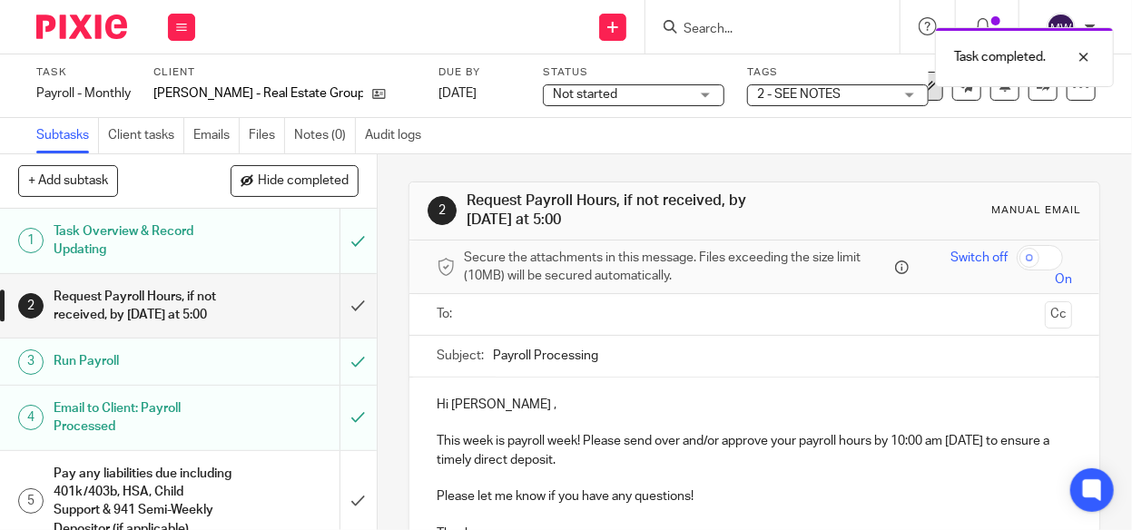
click at [922, 89] on icon at bounding box center [929, 86] width 18 height 18
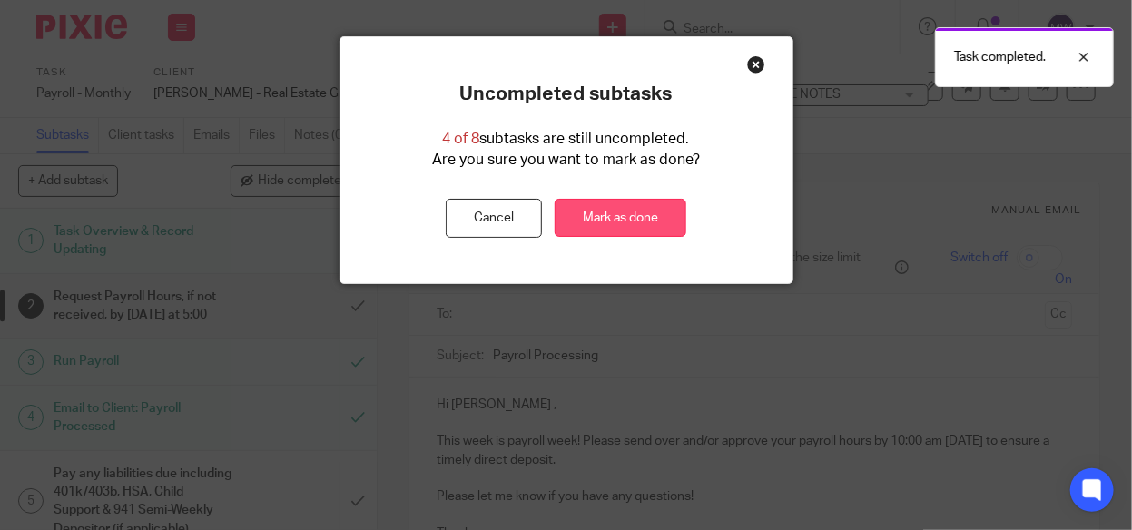
click at [652, 212] on link "Mark as done" at bounding box center [621, 218] width 132 height 39
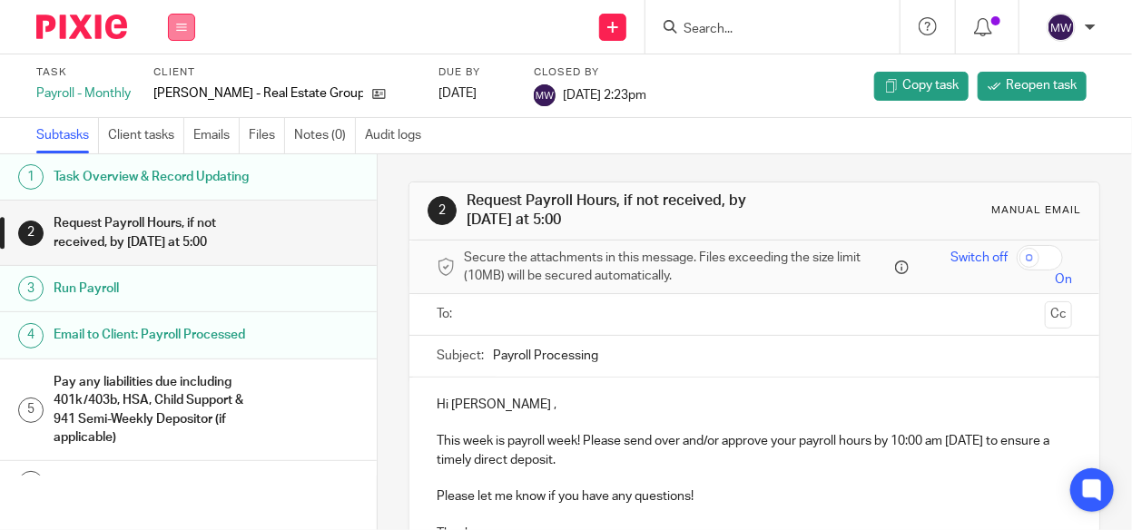
click at [188, 34] on button at bounding box center [181, 27] width 27 height 27
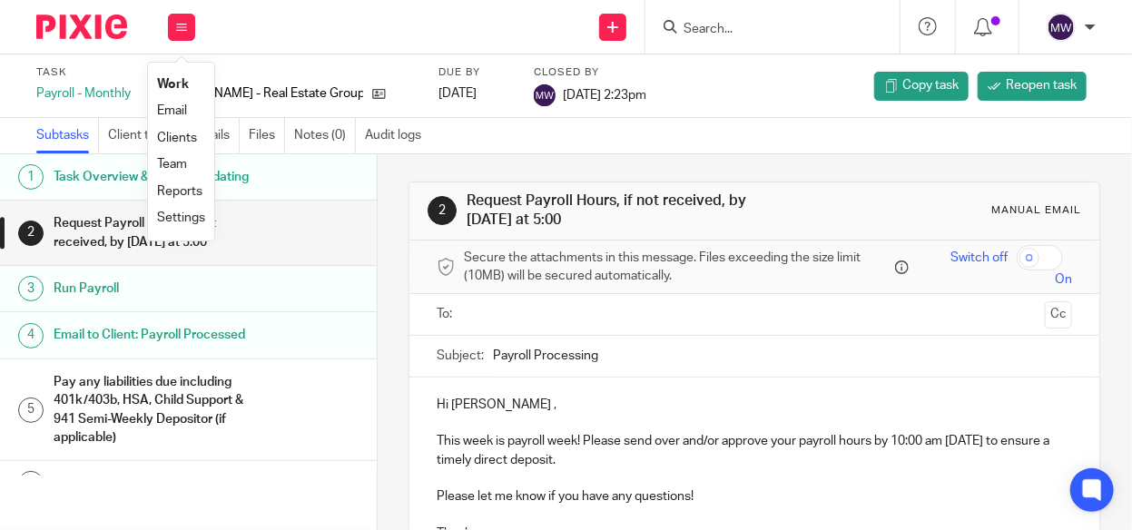
click at [174, 80] on link "Work" at bounding box center [173, 84] width 32 height 13
